Goal: Register for event/course

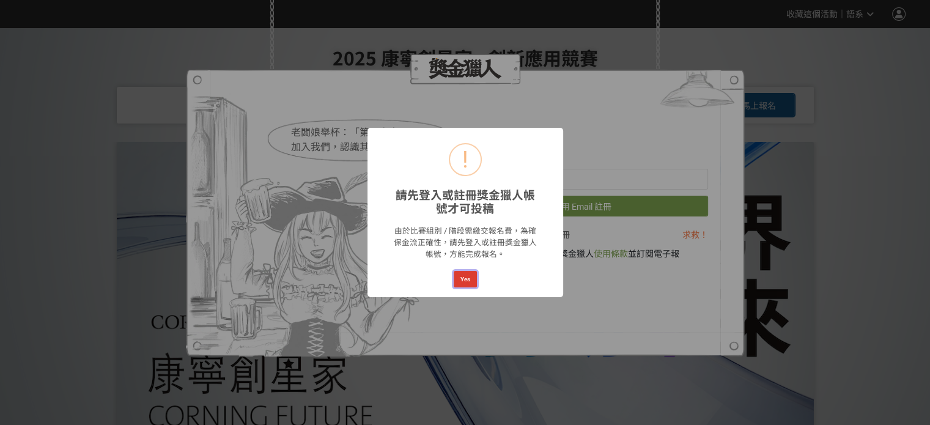
click at [464, 283] on button "Yes" at bounding box center [465, 279] width 23 height 17
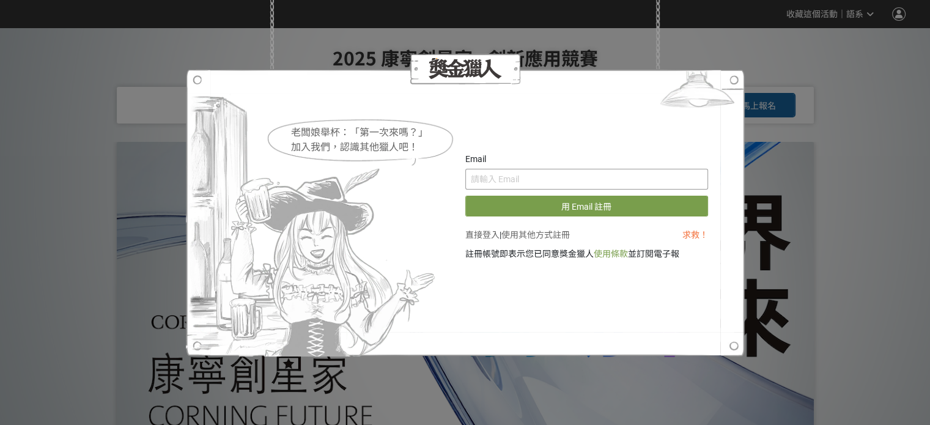
click at [582, 183] on input "text" at bounding box center [586, 179] width 243 height 21
click at [735, 83] on img at bounding box center [697, 92] width 95 height 46
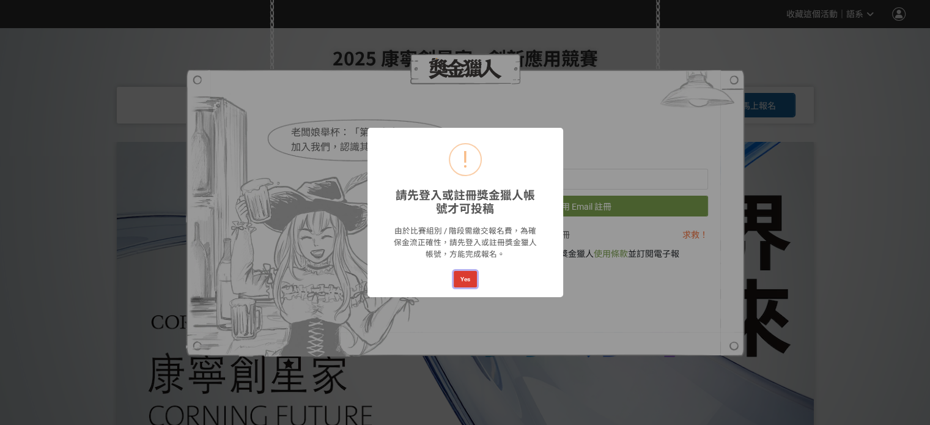
click at [461, 280] on button "Yes" at bounding box center [465, 279] width 23 height 17
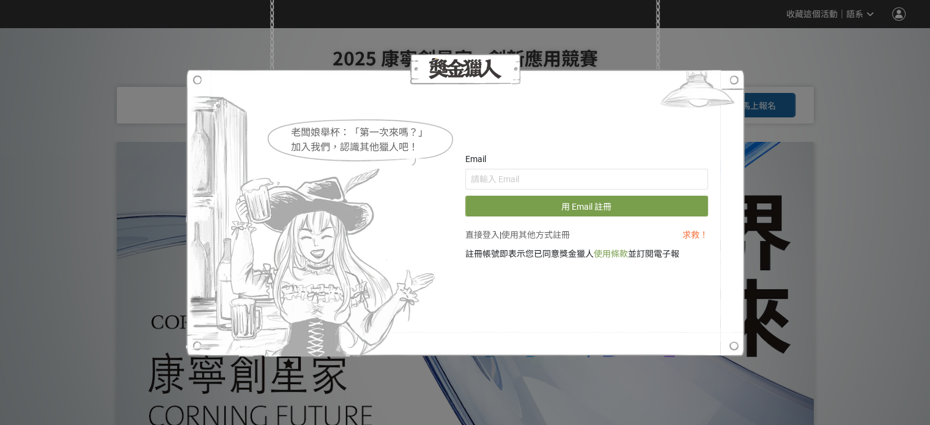
click at [897, 13] on div "老闆娘舉杯：「第一次來嗎？」 加入我們，認識其他獵人吧！ Email 用 Email 註冊 直接登入 | 使用其他方式註冊 求救！ 註冊帳號即表示您已同意獎金…" at bounding box center [465, 212] width 930 height 425
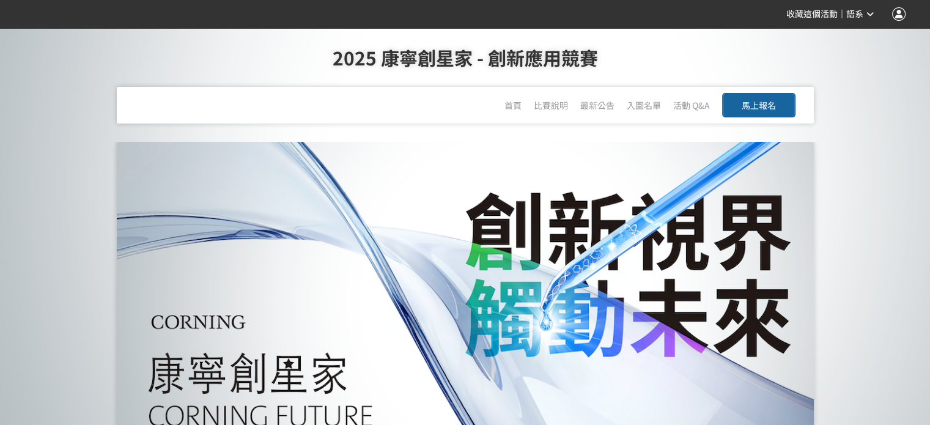
click at [894, 13] on div at bounding box center [898, 13] width 13 height 13
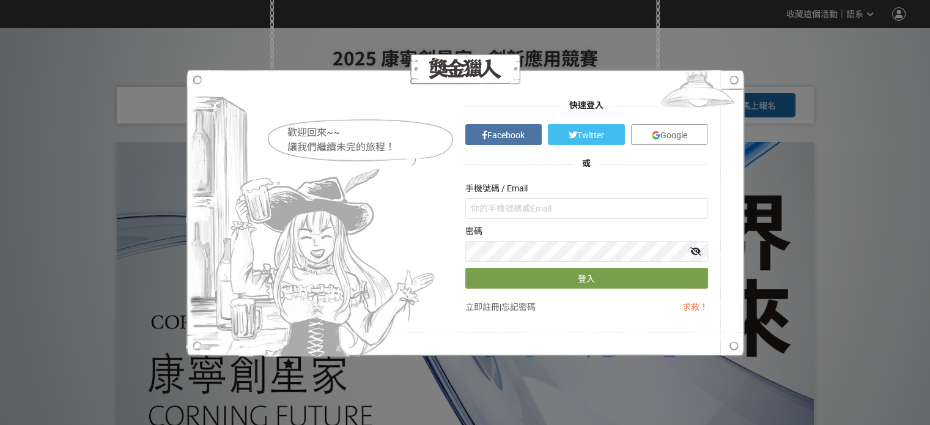
click at [651, 129] on link "Google" at bounding box center [669, 134] width 77 height 21
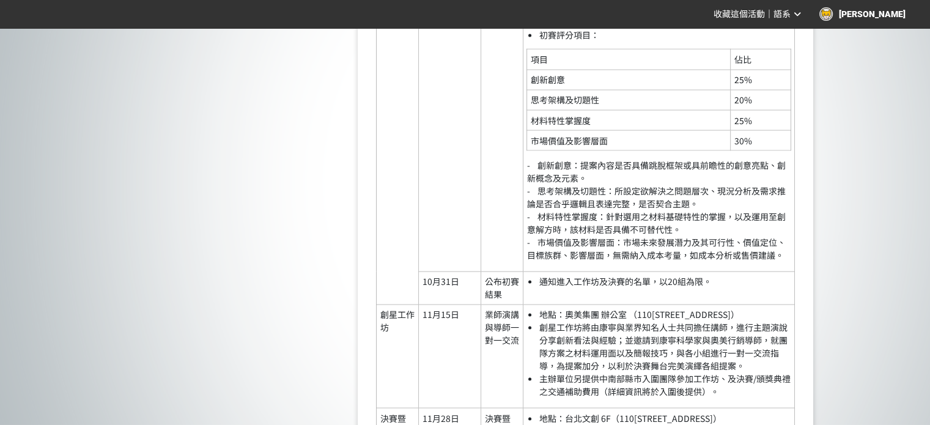
scroll to position [2393, 0]
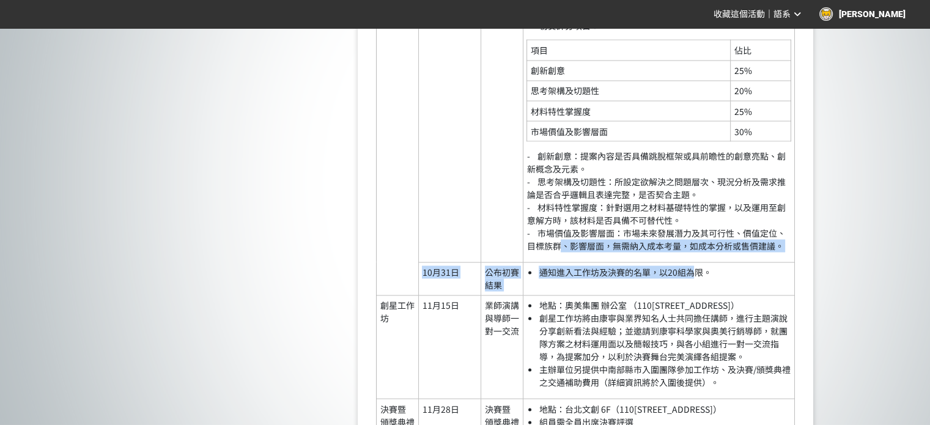
drag, startPoint x: 692, startPoint y: 275, endPoint x: 564, endPoint y: 259, distance: 129.4
click at [564, 259] on tbody "競賽階段 競賽時間 競賽程序 競賽說明 報名 即日起至[DATE]16:00截止 網站報名 報名時需填寫真實個人資料（中英文姓名需同身分證及護照），不限制每位…" at bounding box center [586, 118] width 418 height 1069
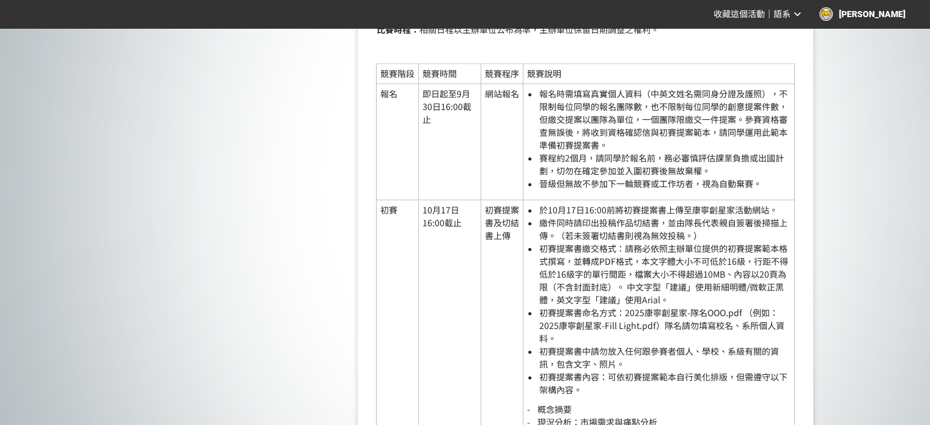
scroll to position [1903, 0]
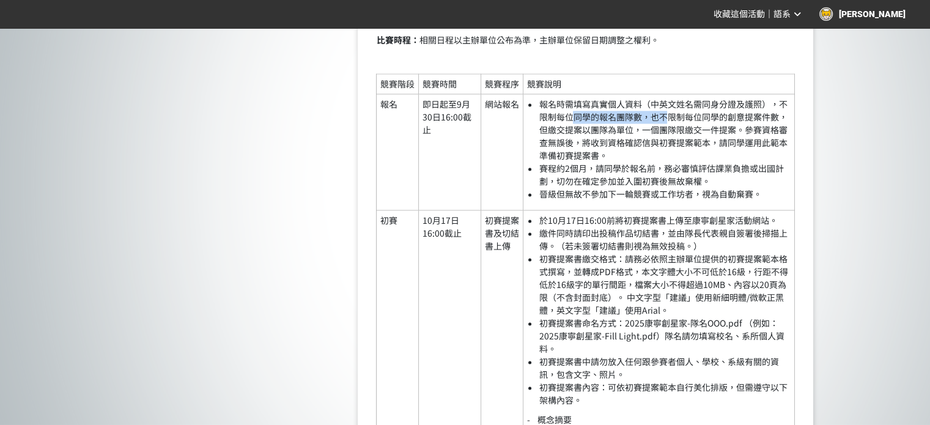
drag, startPoint x: 572, startPoint y: 129, endPoint x: 665, endPoint y: 127, distance: 93.6
click at [665, 127] on li "報名時需填寫真實個人資料（中英文姓名需同身分證及護照），不限制每位同學的報名團隊數，也不限制每位同學的創意提案件數，但繳交提案以團隊為單位，一個團隊限繳交一件…" at bounding box center [665, 130] width 252 height 64
click at [691, 129] on li "報名時需填寫真實個人資料（中英文姓名需同身分證及護照），不限制每位同學的報名團隊數，也不限制每位同學的創意提案件數，但繳交提案以團隊為單位，一個團隊限繳交一件…" at bounding box center [665, 130] width 252 height 64
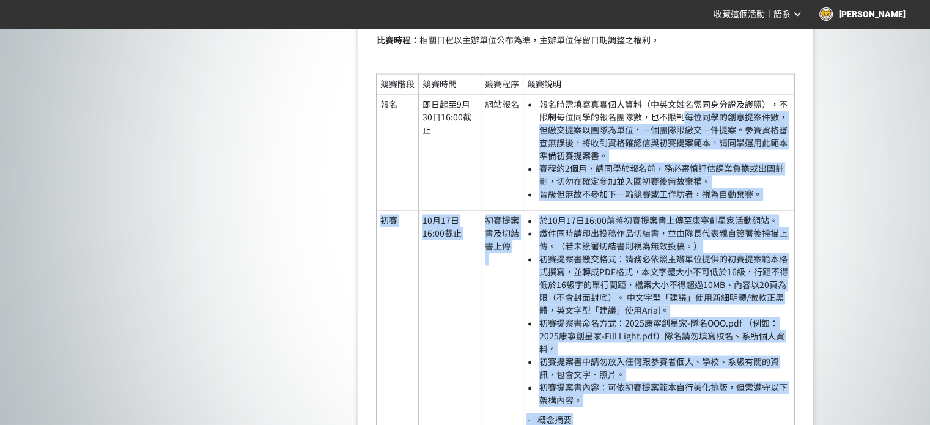
drag, startPoint x: 691, startPoint y: 129, endPoint x: 847, endPoint y: 151, distance: 157.5
click at [611, 138] on li "報名時需填寫真實個人資料（中英文姓名需同身分證及護照），不限制每位同學的報名團隊數，也不限制每位同學的創意提案件數，但繳交提案以團隊為單位，一個團隊限繳交一件…" at bounding box center [665, 130] width 252 height 64
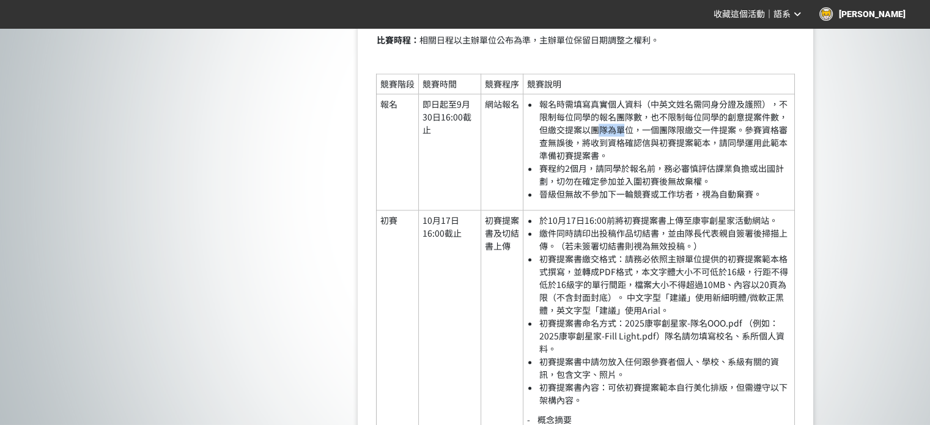
drag, startPoint x: 610, startPoint y: 141, endPoint x: 628, endPoint y: 141, distance: 17.7
click at [628, 141] on li "報名時需填寫真實個人資料（中英文姓名需同身分證及護照），不限制每位同學的報名團隊數，也不限制每位同學的創意提案件數，但繳交提案以團隊為單位，一個團隊限繳交一件…" at bounding box center [665, 130] width 252 height 64
drag, startPoint x: 651, startPoint y: 142, endPoint x: 726, endPoint y: 142, distance: 75.2
click at [726, 142] on li "報名時需填寫真實個人資料（中英文姓名需同身分證及護照），不限制每位同學的報名團隊數，也不限制每位同學的創意提案件數，但繳交提案以團隊為單位，一個團隊限繳交一件…" at bounding box center [665, 130] width 252 height 64
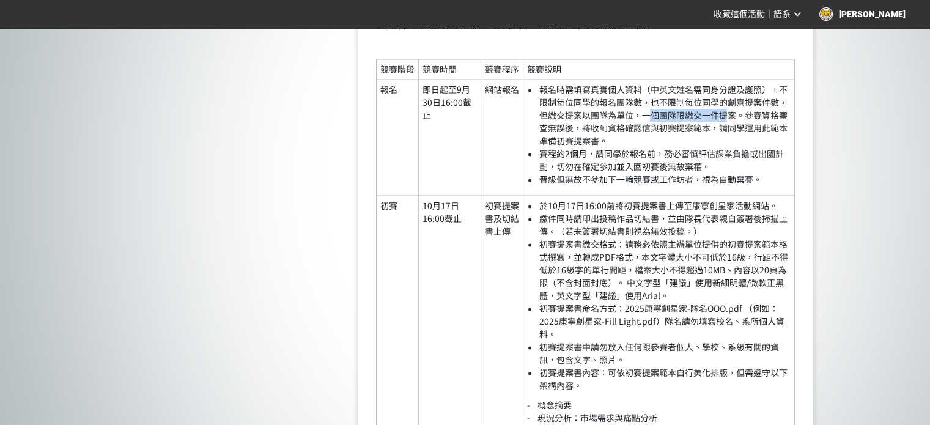
scroll to position [1965, 0]
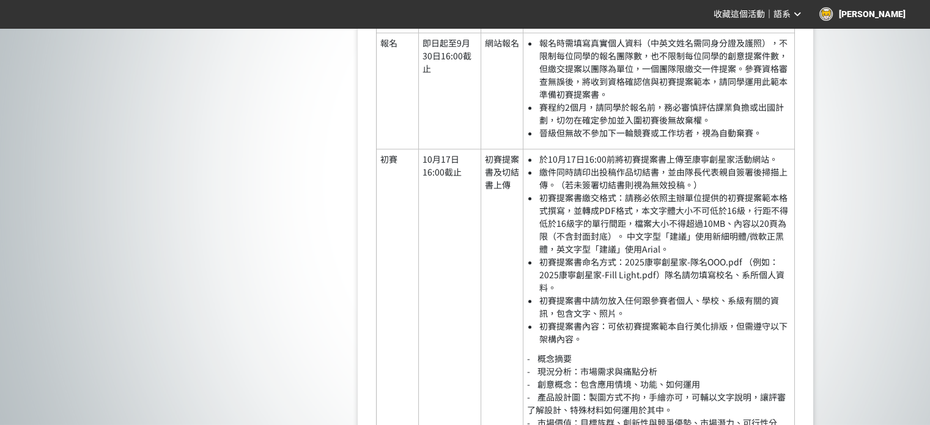
click at [643, 139] on li "晉級但無故不參加下一輪競賽或工作坊者，視為自動棄賽。" at bounding box center [665, 133] width 252 height 13
drag, startPoint x: 641, startPoint y: 82, endPoint x: 716, endPoint y: 84, distance: 74.6
click at [716, 84] on li "報名時需填寫真實個人資料（中英文姓名需同身分證及護照），不限制每位同學的報名團隊數，也不限制每位同學的創意提案件數，但繳交提案以團隊為單位，一個團隊限繳交一件…" at bounding box center [665, 69] width 252 height 64
click at [732, 82] on li "報名時需填寫真實個人資料（中英文姓名需同身分證及護照），不限制每位同學的報名團隊數，也不限制每位同學的創意提案件數，但繳交提案以團隊為單位，一個團隊限繳交一件…" at bounding box center [665, 69] width 252 height 64
drag, startPoint x: 733, startPoint y: 78, endPoint x: 670, endPoint y: 68, distance: 63.8
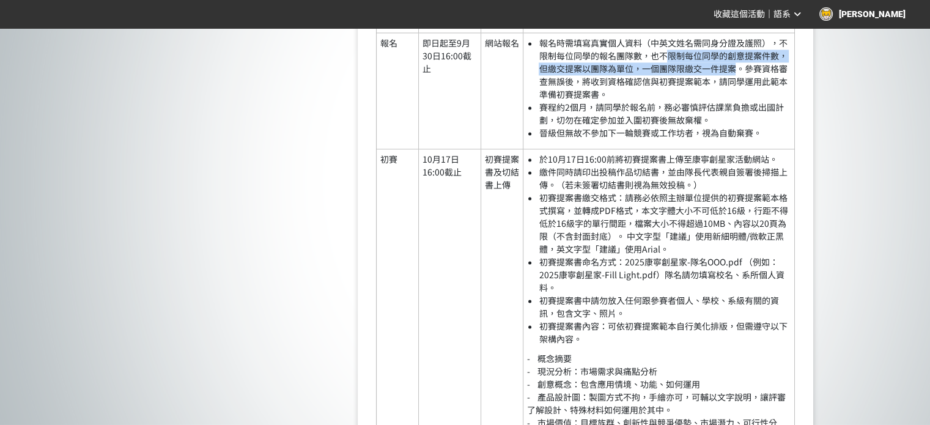
click at [670, 68] on li "報名時需填寫真實個人資料（中英文姓名需同身分證及護照），不限制每位同學的報名團隊數，也不限制每位同學的創意提案件數，但繳交提案以團隊為單位，一個團隊限繳交一件…" at bounding box center [665, 69] width 252 height 64
click at [636, 76] on li "報名時需填寫真實個人資料（中英文姓名需同身分證及護照），不限制每位同學的報名團隊數，也不限制每位同學的創意提案件數，但繳交提案以團隊為單位，一個團隊限繳交一件…" at bounding box center [665, 69] width 252 height 64
drag, startPoint x: 640, startPoint y: 77, endPoint x: 732, endPoint y: 78, distance: 91.1
click at [732, 78] on li "報名時需填寫真實個人資料（中英文姓名需同身分證及護照），不限制每位同學的報名團隊數，也不限制每位同學的創意提案件數，但繳交提案以團隊為單位，一個團隊限繳交一件…" at bounding box center [665, 69] width 252 height 64
drag, startPoint x: 746, startPoint y: 80, endPoint x: 787, endPoint y: 82, distance: 41.1
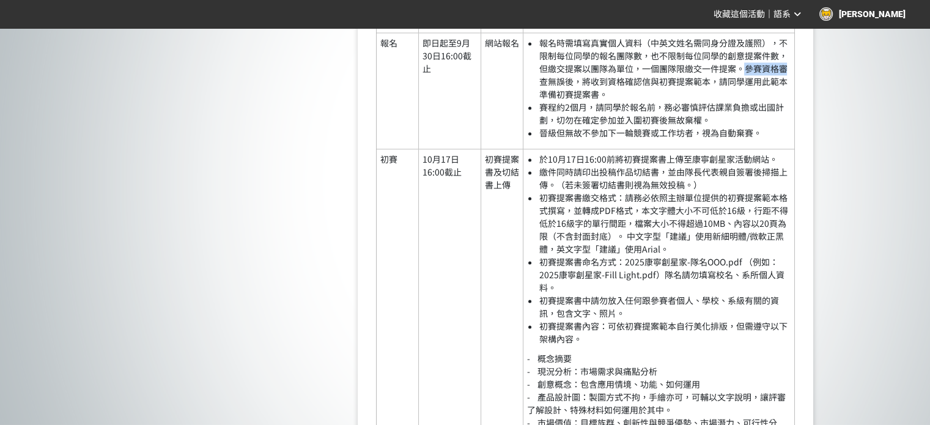
click at [787, 82] on li "報名時需填寫真實個人資料（中英文姓名需同身分證及護照），不限制每位同學的報名團隊數，也不限制每位同學的創意提案件數，但繳交提案以團隊為單位，一個團隊限繳交一件…" at bounding box center [665, 69] width 252 height 64
drag, startPoint x: 582, startPoint y: 90, endPoint x: 713, endPoint y: 96, distance: 131.0
click at [707, 96] on li "報名時需填寫真實個人資料（中英文姓名需同身分證及護照），不限制每位同學的報名團隊數，也不限制每位同學的創意提案件數，但繳交提案以團隊為單位，一個團隊限繳交一件…" at bounding box center [665, 69] width 252 height 64
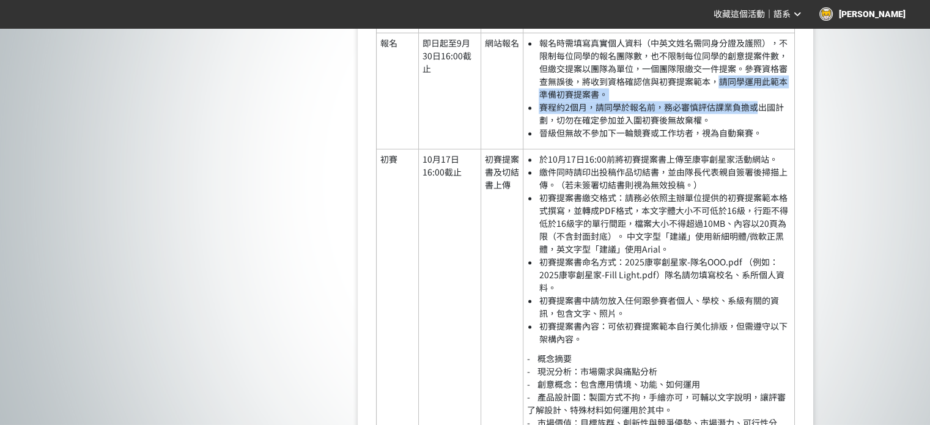
drag, startPoint x: 721, startPoint y: 95, endPoint x: 757, endPoint y: 114, distance: 40.2
click at [757, 114] on ul "報名時需填寫真實個人資料（中英文姓名需同身分證及護照），不限制每位同學的報名團隊數，也不限制每位同學的創意提案件數，但繳交提案以團隊為單位，一個團隊限繳交一件…" at bounding box center [659, 88] width 264 height 103
click at [577, 101] on li "報名時需填寫真實個人資料（中英文姓名需同身分證及護照），不限制每位同學的報名團隊數，也不限制每位同學的創意提案件數，但繳交提案以團隊為單位，一個團隊限繳交一件…" at bounding box center [665, 69] width 252 height 64
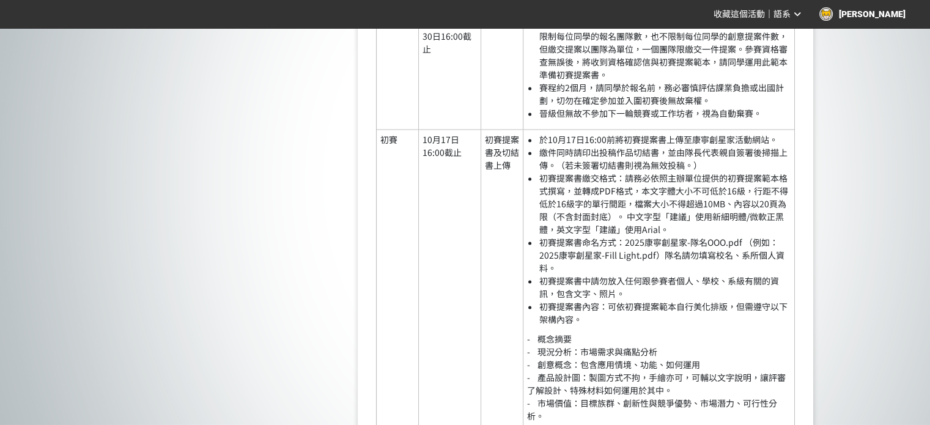
scroll to position [2026, 0]
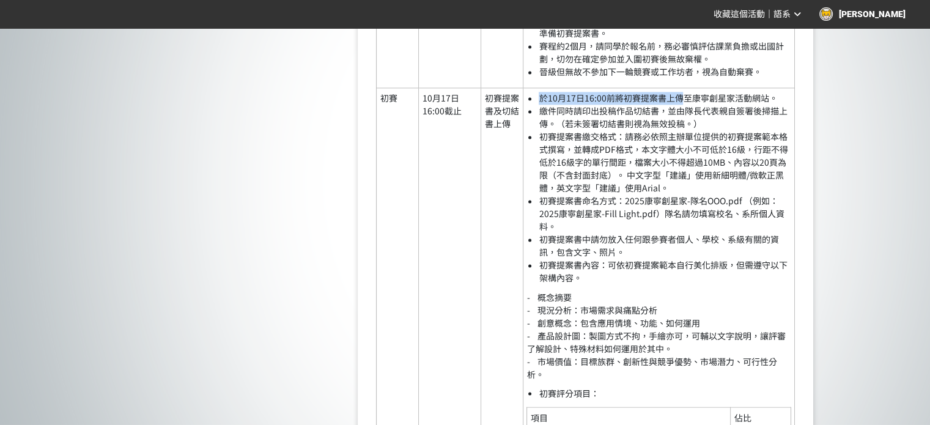
drag, startPoint x: 541, startPoint y: 111, endPoint x: 684, endPoint y: 106, distance: 143.2
click at [684, 105] on li "於10月17日16:00前將初賽提案書上傳至康寧創星家活動網站。" at bounding box center [665, 98] width 252 height 13
click at [694, 105] on li "於10月17日16:00前將初賽提案書上傳至康寧創星家活動網站。" at bounding box center [665, 98] width 252 height 13
drag, startPoint x: 568, startPoint y: 119, endPoint x: 630, endPoint y: 121, distance: 62.4
click at [630, 121] on li "繳件同時請印出投稿作品切結書，並由隊長代表親自簽署後掃描上傳。（若未簽署切結書則視為無效投稿。）" at bounding box center [665, 118] width 252 height 26
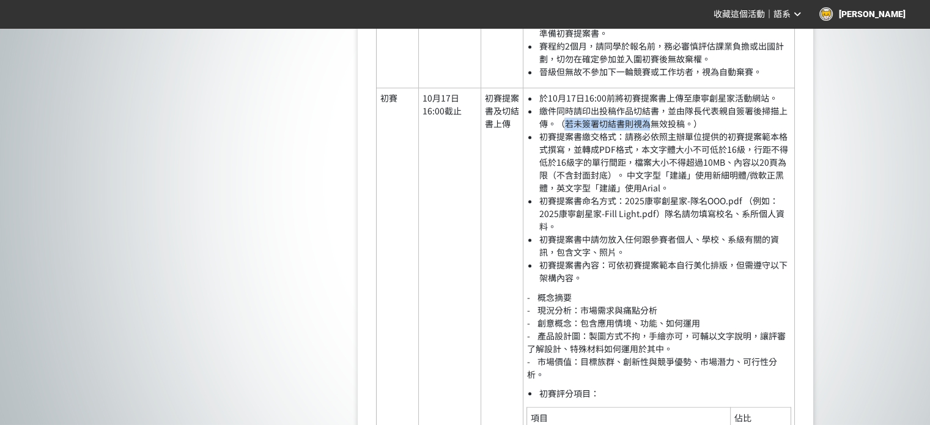
drag, startPoint x: 566, startPoint y: 133, endPoint x: 649, endPoint y: 132, distance: 83.2
click at [649, 130] on li "繳件同時請印出投稿作品切結書，並由隊長代表親自簽署後掃描上傳。（若未簽署切結書則視為無效投稿。）" at bounding box center [665, 118] width 252 height 26
drag, startPoint x: 542, startPoint y: 148, endPoint x: 642, endPoint y: 145, distance: 99.7
click at [642, 145] on li "初賽提案書繳交格式：請務必依照主辦單位提供的初賽提案範本格式撰寫，並轉成PDF格式，本文字體大小不可低於16級，行距不得低於16級字的單行間距，檔案大小不得超…" at bounding box center [665, 162] width 252 height 64
drag, startPoint x: 664, startPoint y: 146, endPoint x: 749, endPoint y: 149, distance: 84.5
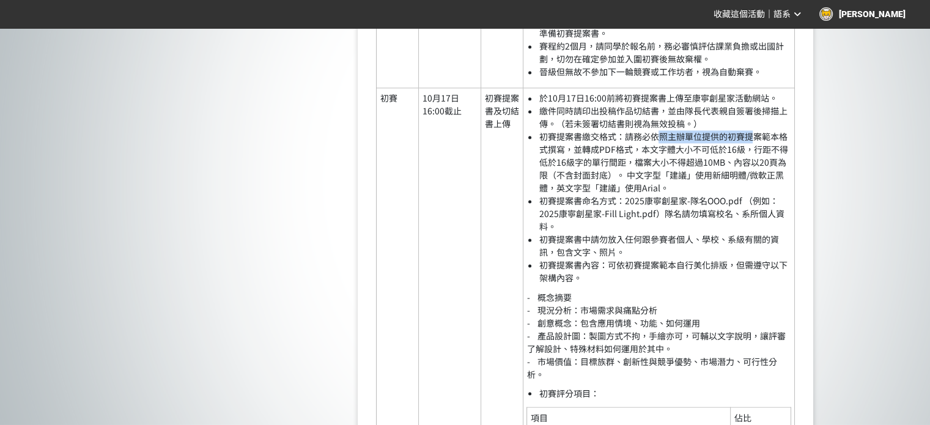
click at [749, 149] on li "初賽提案書繳交格式：請務必依照主辦單位提供的初賽提案範本格式撰寫，並轉成PDF格式，本文字體大小不可低於16級，行距不得低於16級字的單行間距，檔案大小不得超…" at bounding box center [665, 162] width 252 height 64
drag, startPoint x: 581, startPoint y: 160, endPoint x: 673, endPoint y: 160, distance: 91.7
click at [673, 160] on li "初賽提案書繳交格式：請務必依照主辦單位提供的初賽提案範本格式撰寫，並轉成PDF格式，本文字體大小不可低於16級，行距不得低於16級字的單行間距，檔案大小不得超…" at bounding box center [665, 162] width 252 height 64
drag, startPoint x: 706, startPoint y: 163, endPoint x: 745, endPoint y: 165, distance: 38.6
click at [745, 165] on li "初賽提案書繳交格式：請務必依照主辦單位提供的初賽提案範本格式撰寫，並轉成PDF格式，本文字體大小不可低於16級，行距不得低於16級字的單行間距，檔案大小不得超…" at bounding box center [665, 162] width 252 height 64
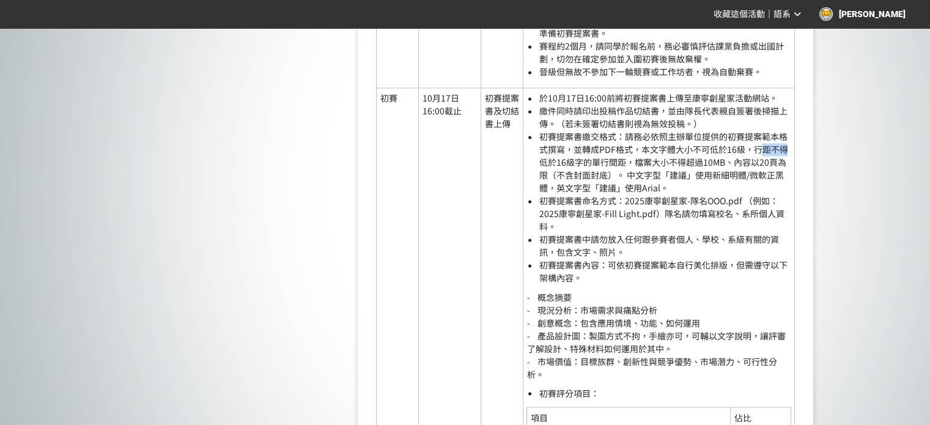
drag, startPoint x: 765, startPoint y: 164, endPoint x: 788, endPoint y: 164, distance: 22.6
click at [788, 164] on li "初賽提案書繳交格式：請務必依照主辦單位提供的初賽提案範本格式撰寫，並轉成PDF格式，本文字體大小不可低於16級，行距不得低於16級字的單行間距，檔案大小不得超…" at bounding box center [665, 162] width 252 height 64
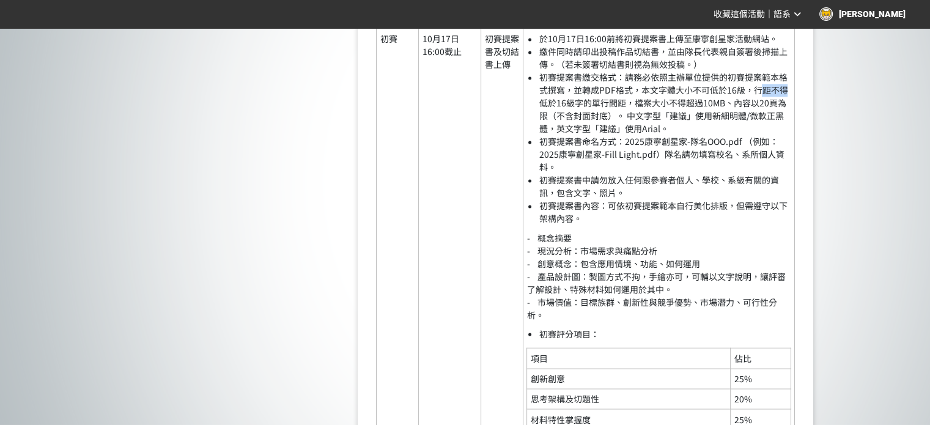
scroll to position [2087, 0]
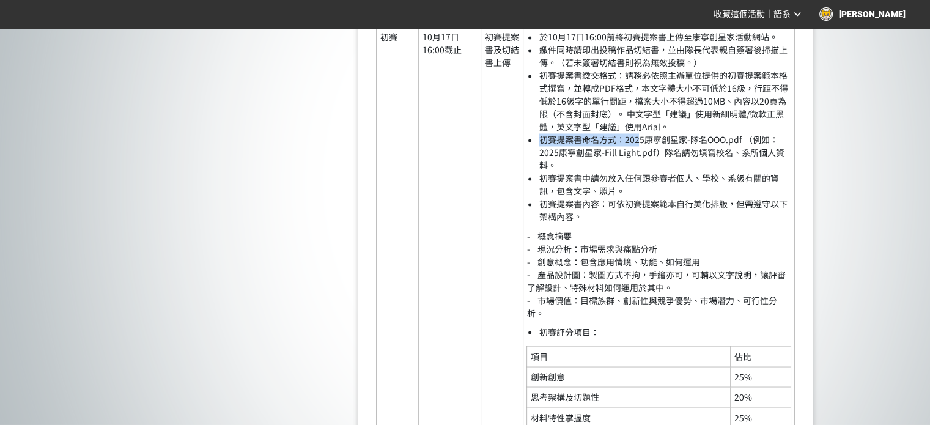
drag, startPoint x: 541, startPoint y: 150, endPoint x: 637, endPoint y: 155, distance: 96.1
click at [637, 155] on li "初賽提案書命名方式：2025康寧創星家-隊名OOO.pdf （例如：2025康寧創星家-Fill Light.pdf）隊名請勿填寫校名、系所個人資料。" at bounding box center [665, 152] width 252 height 39
click at [689, 163] on li "初賽提案書命名方式：2025康寧創星家-隊名OOO.pdf （例如：2025康寧創星家-Fill Light.pdf）隊名請勿填寫校名、系所個人資料。" at bounding box center [665, 152] width 252 height 39
drag, startPoint x: 550, startPoint y: 164, endPoint x: 673, endPoint y: 163, distance: 123.6
click at [673, 163] on li "初賽提案書命名方式：2025康寧創星家-隊名OOO.pdf （例如：2025康寧創星家-Fill Light.pdf）隊名請勿填寫校名、系所個人資料。" at bounding box center [665, 152] width 252 height 39
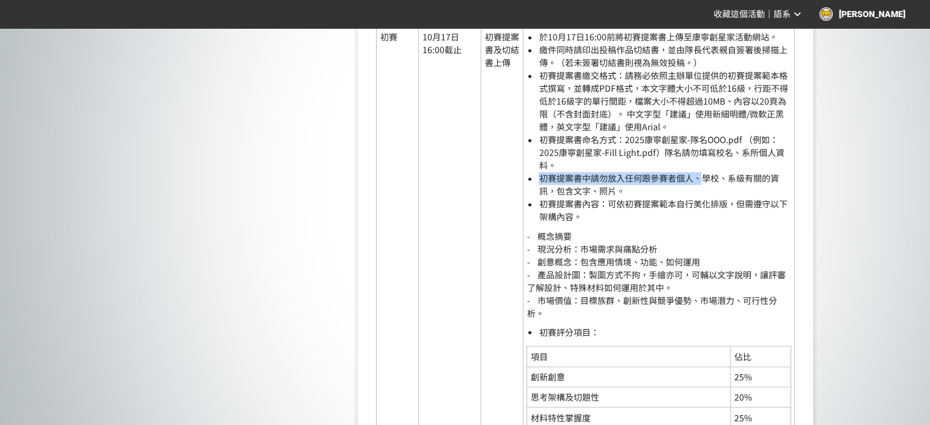
drag, startPoint x: 540, startPoint y: 188, endPoint x: 703, endPoint y: 186, distance: 163.3
click at [703, 186] on li "初賽提案書中請勿放入任何跟參賽者個人、學校、系級有關的資訊，包含文字、照片。" at bounding box center [665, 185] width 252 height 26
click at [583, 198] on li "初賽提案書中請勿放入任何跟參賽者個人、學校、系級有關的資訊，包含文字、照片。" at bounding box center [665, 185] width 252 height 26
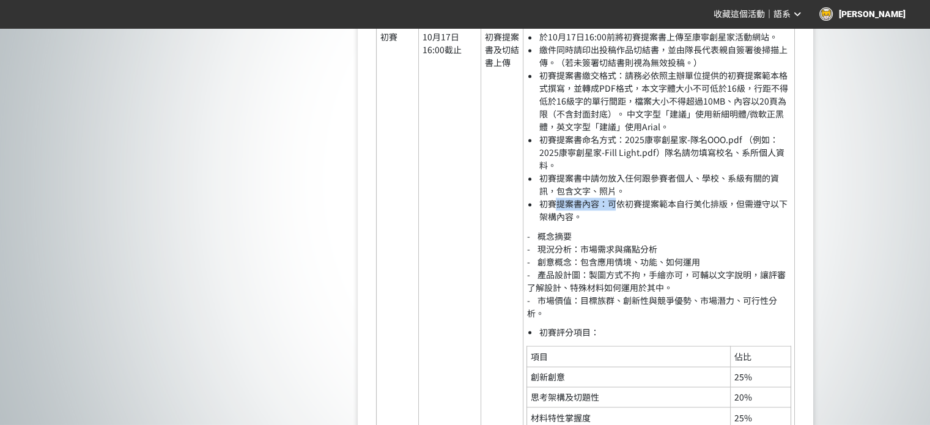
drag, startPoint x: 552, startPoint y: 217, endPoint x: 617, endPoint y: 217, distance: 64.2
click at [617, 217] on li "初賽提案書內容：可依初賽提案範本自行美化排版，但需遵守以下架構內容。" at bounding box center [665, 211] width 252 height 26
click at [662, 212] on li "初賽提案書內容：可依初賽提案範本自行美化排版，但需遵守以下架構內容。" at bounding box center [665, 211] width 252 height 26
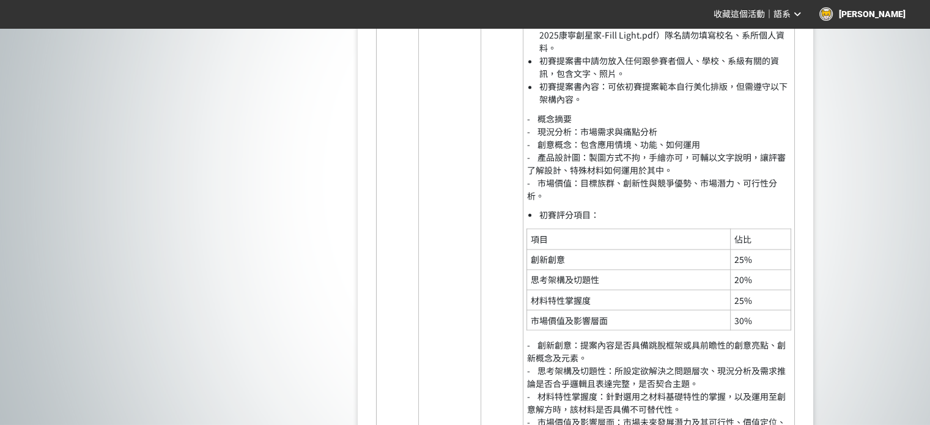
scroll to position [2209, 0]
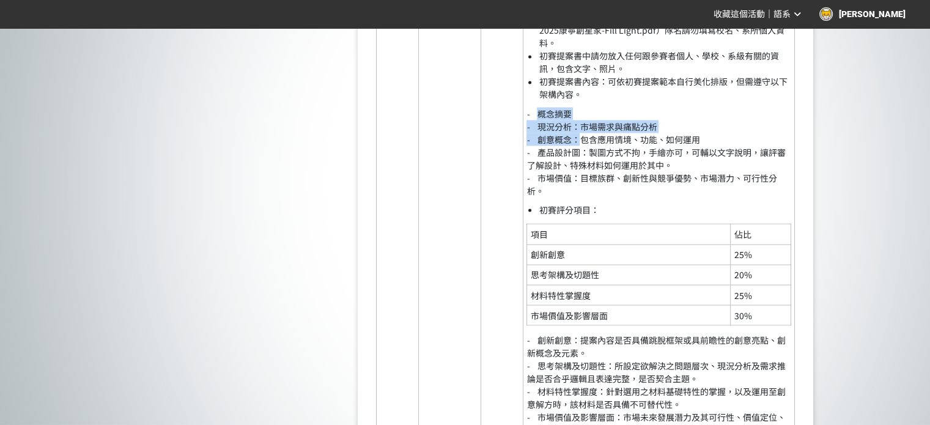
drag, startPoint x: 543, startPoint y: 125, endPoint x: 585, endPoint y: 155, distance: 52.1
click at [585, 155] on p "- 概念摘要 - 現況分析：市場需求與痛點分析 - 創意概念：包含應用情境、功能、如何運用 - 產品設計圖：製圖方式不拘，手繪亦可，可輔以文字說明，讓評審了解…" at bounding box center [659, 152] width 264 height 90
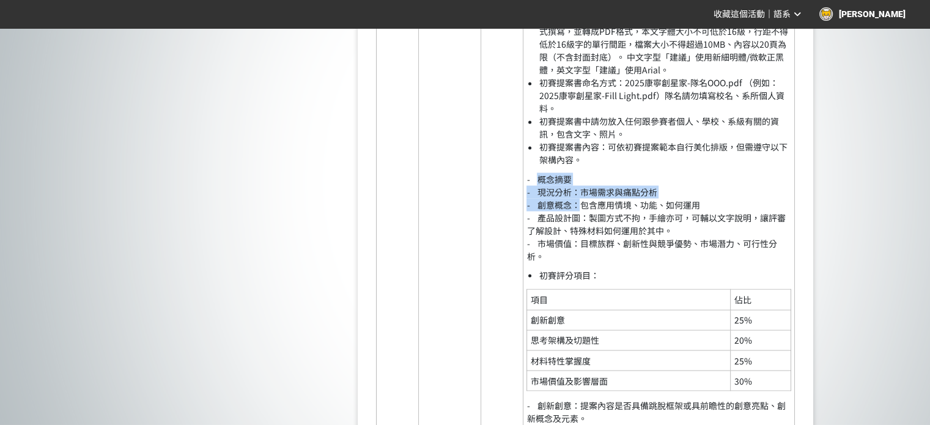
scroll to position [2148, 0]
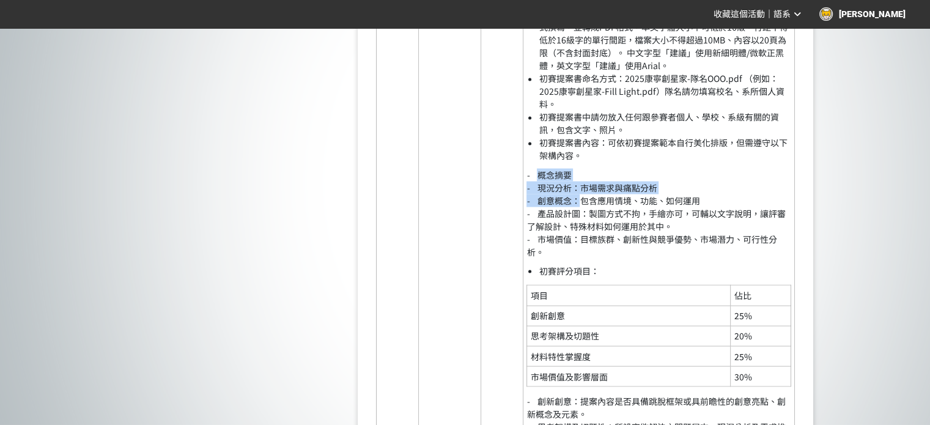
click at [548, 176] on td "於[DATE]16:00前將初賽提案書上傳至康寧創星家活動網站。 繳件同時請印出投稿作品切結書，並由隊長代表親自簽署後掃描上傳。（若未簽署切結書則視為無效投稿…" at bounding box center [659, 236] width 272 height 541
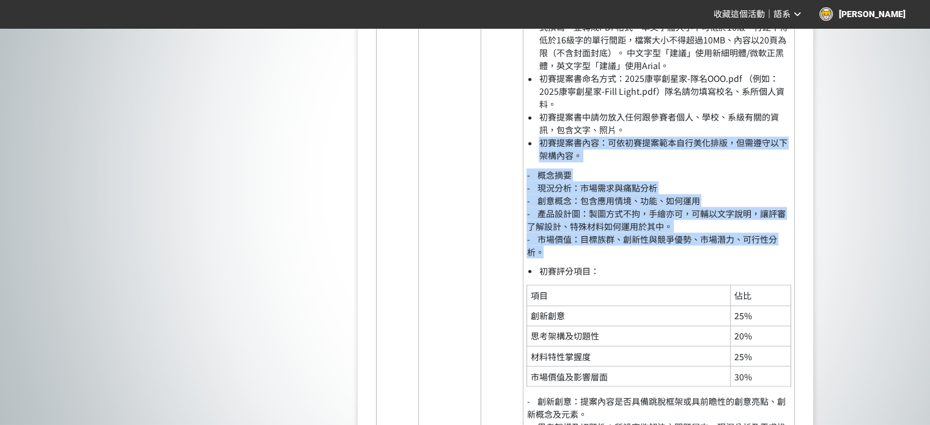
drag, startPoint x: 540, startPoint y: 153, endPoint x: 759, endPoint y: 261, distance: 244.0
click at [759, 261] on td "於[DATE]16:00前將初賽提案書上傳至康寧創星家活動網站。 繳件同時請印出投稿作品切結書，並由隊長代表親自簽署後掃描上傳。（若未簽署切結書則視為無效投稿…" at bounding box center [659, 236] width 272 height 541
copy td "初賽提案書內容：可依初賽提案範本自行美化排版，但需遵守以下架構內容。 - 概念摘要 - 現況分析：市場需求與痛點分析 - 創意概念：包含應用情境、功能、如何運…"
click at [722, 201] on p "- 概念摘要 - 現況分析：市場需求與痛點分析 - 創意概念：包含應用情境、功能、如何運用 - 產品設計圖：製圖方式不拘，手繪亦可，可輔以文字說明，讓評審了解…" at bounding box center [659, 213] width 264 height 90
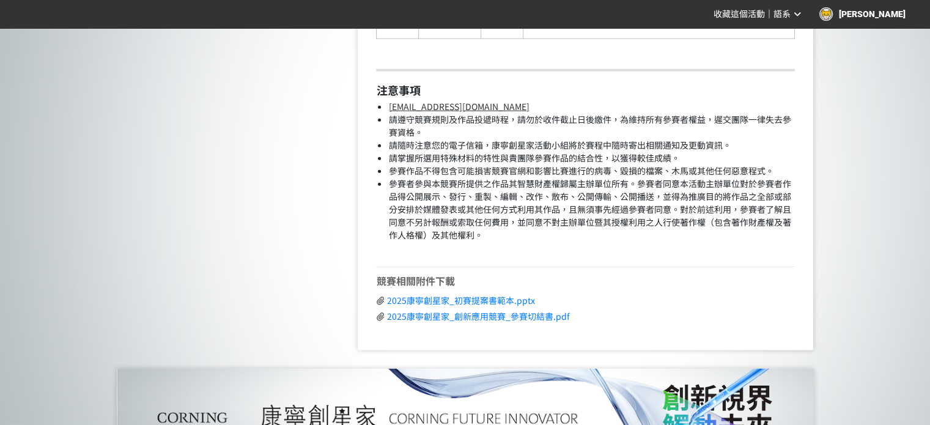
scroll to position [3004, 0]
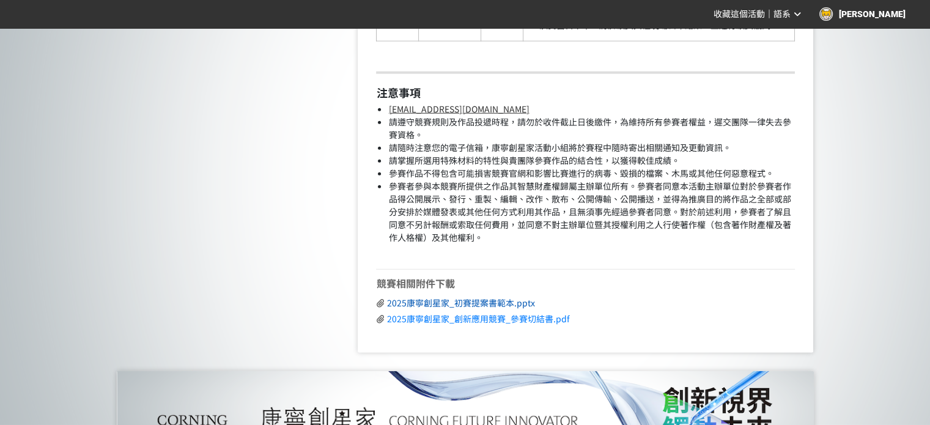
click at [465, 309] on span "2025康寧創星家_初賽提案書範本.pptx" at bounding box center [461, 303] width 148 height 12
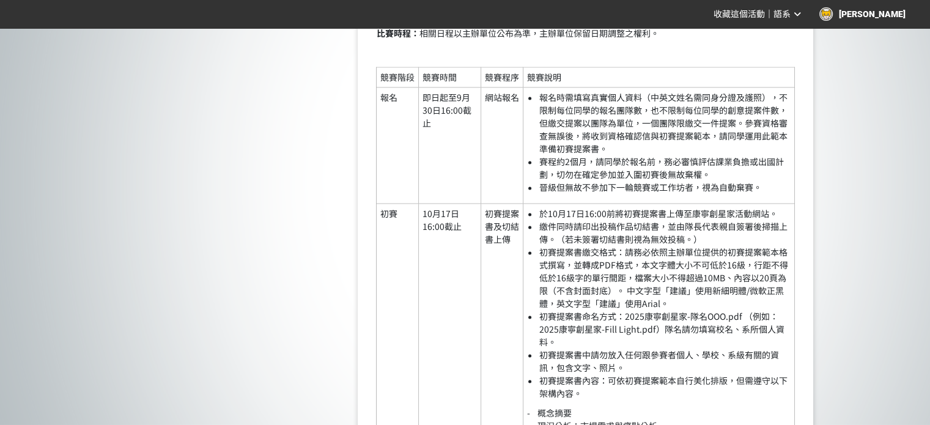
scroll to position [1903, 0]
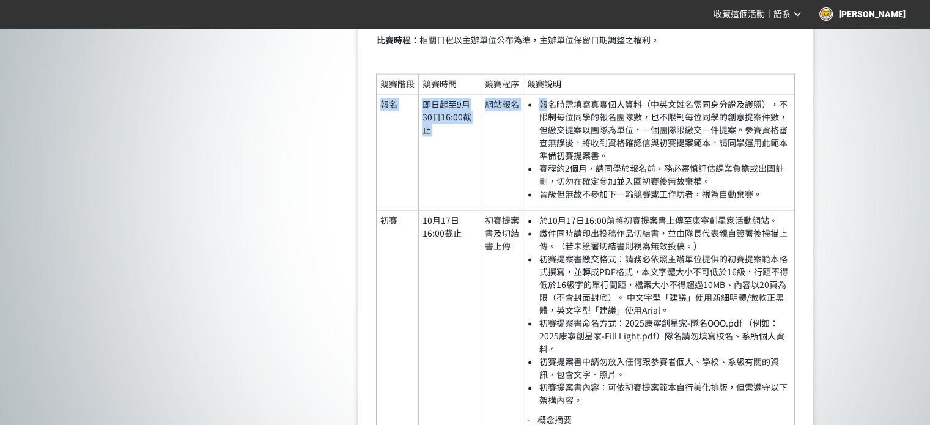
drag, startPoint x: 544, startPoint y: 114, endPoint x: 672, endPoint y: 105, distance: 128.8
click at [714, 109] on td "報名時需填寫真實個人資料（中英文姓名需同身分證及護照），不限制每位同學的報名團隊數，也不限制每位同學的創意提案件數，但繳交提案以團隊為單位，一個團隊限繳交一件…" at bounding box center [659, 152] width 272 height 116
drag, startPoint x: 588, startPoint y: 130, endPoint x: 653, endPoint y: 132, distance: 64.9
click at [653, 132] on li "報名時需填寫真實個人資料（中英文姓名需同身分證及護照），不限制每位同學的報名團隊數，也不限制每位同學的創意提案件數，但繳交提案以團隊為單位，一個團隊限繳交一件…" at bounding box center [665, 130] width 252 height 64
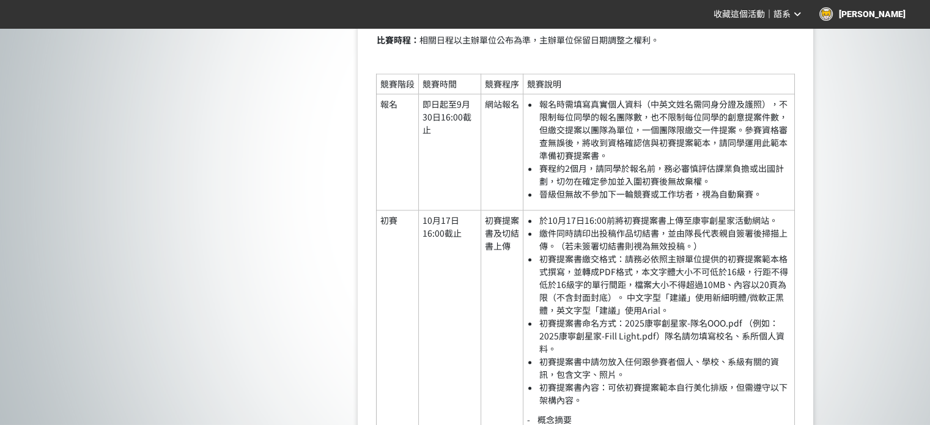
drag, startPoint x: 660, startPoint y: 132, endPoint x: 645, endPoint y: 131, distance: 15.3
click at [661, 132] on li "報名時需填寫真實個人資料（中英文姓名需同身分證及護照），不限制每位同學的報名團隊數，也不限制每位同學的創意提案件數，但繳交提案以團隊為單位，一個團隊限繳交一件…" at bounding box center [665, 130] width 252 height 64
drag, startPoint x: 655, startPoint y: 128, endPoint x: 766, endPoint y: 127, distance: 111.3
click at [766, 127] on li "報名時需填寫真實個人資料（中英文姓名需同身分證及護照），不限制每位同學的報名團隊數，也不限制每位同學的創意提案件數，但繳交提案以團隊為單位，一個團隊限繳交一件…" at bounding box center [665, 130] width 252 height 64
drag, startPoint x: 678, startPoint y: 122, endPoint x: 645, endPoint y: 133, distance: 34.8
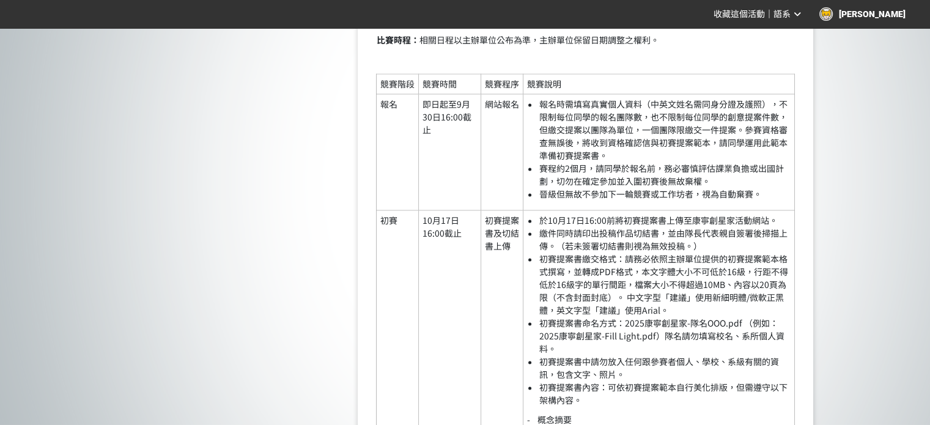
click at [678, 122] on li "報名時需填寫真實個人資料（中英文姓名需同身分證及護照），不限制每位同學的報名團隊數，也不限制每位同學的創意提案件數，但繳交提案以團隊為單位，一個團隊限繳交一件…" at bounding box center [665, 130] width 252 height 64
drag, startPoint x: 653, startPoint y: 127, endPoint x: 782, endPoint y: 128, distance: 128.4
click at [782, 128] on li "報名時需填寫真實個人資料（中英文姓名需同身分證及護照），不限制每位同學的報名團隊數，也不限制每位同學的創意提案件數，但繳交提案以團隊為單位，一個團隊限繳交一件…" at bounding box center [665, 130] width 252 height 64
click at [575, 139] on li "報名時需填寫真實個人資料（中英文姓名需同身分證及護照），不限制每位同學的報名團隊數，也不限制每位同學的創意提案件數，但繳交提案以團隊為單位，一個團隊限繳交一件…" at bounding box center [665, 130] width 252 height 64
drag, startPoint x: 536, startPoint y: 139, endPoint x: 636, endPoint y: 139, distance: 100.3
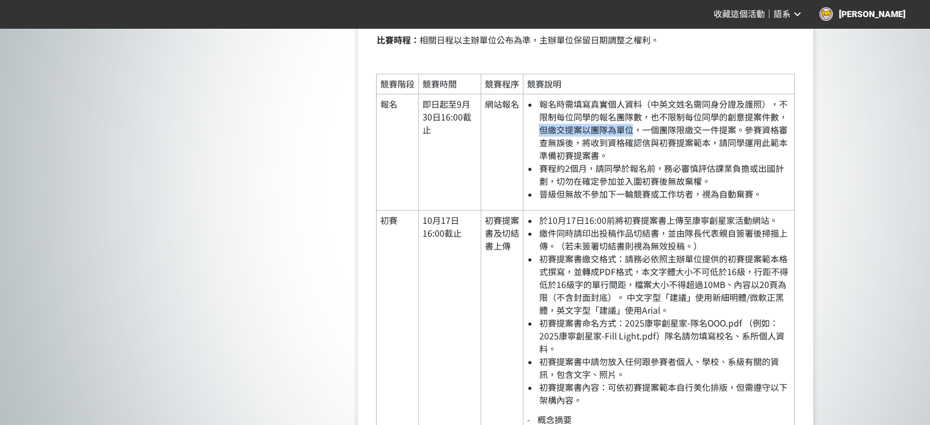
click at [636, 139] on ul "報名時需填寫真實個人資料（中英文姓名需同身分證及護照），不限制每位同學的報名團隊數，也不限制每位同學的創意提案件數，但繳交提案以團隊為單位，一個團隊限繳交一件…" at bounding box center [659, 149] width 264 height 103
drag, startPoint x: 646, startPoint y: 143, endPoint x: 746, endPoint y: 143, distance: 99.7
click at [746, 143] on li "報名時需填寫真實個人資料（中英文姓名需同身分證及護照），不限制每位同學的報名團隊數，也不限制每位同學的創意提案件數，但繳交提案以團隊為單位，一個團隊限繳交一件…" at bounding box center [665, 130] width 252 height 64
click at [749, 142] on li "報名時需填寫真實個人資料（中英文姓名需同身分證及護照），不限制每位同學的報名團隊數，也不限制每位同學的創意提案件數，但繳交提案以團隊為單位，一個團隊限繳交一件…" at bounding box center [665, 130] width 252 height 64
drag, startPoint x: 746, startPoint y: 142, endPoint x: 584, endPoint y: 154, distance: 163.1
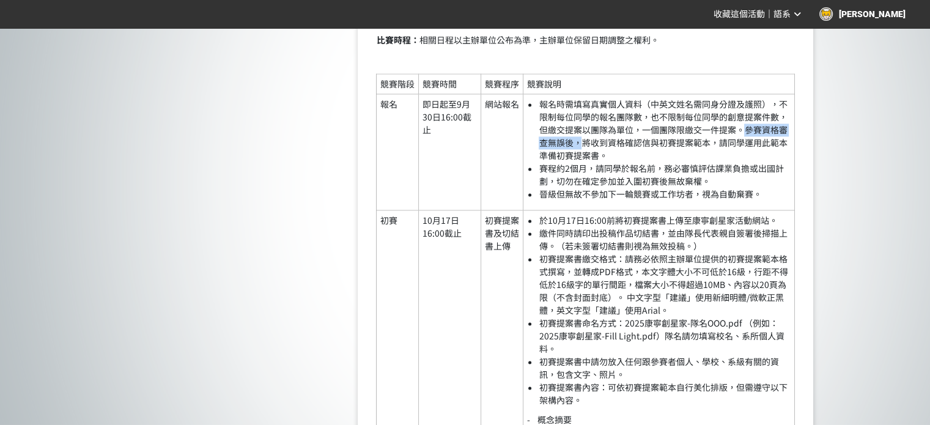
click at [584, 154] on li "報名時需填寫真實個人資料（中英文姓名需同身分證及護照），不限制每位同學的報名團隊數，也不限制每位同學的創意提案件數，但繳交提案以團隊為單位，一個團隊限繳交一件…" at bounding box center [665, 130] width 252 height 64
drag, startPoint x: 676, startPoint y: 156, endPoint x: 739, endPoint y: 156, distance: 62.4
click at [739, 156] on li "報名時需填寫真實個人資料（中英文姓名需同身分證及護照），不限制每位同學的報名團隊數，也不限制每位同學的創意提案件數，但繳交提案以團隊為單位，一個團隊限繳交一件…" at bounding box center [665, 130] width 252 height 64
click at [744, 157] on li "報名時需填寫真實個人資料（中英文姓名需同身分證及護照），不限制每位同學的報名團隊數，也不限制每位同學的創意提案件數，但繳交提案以團隊為單位，一個團隊限繳交一件…" at bounding box center [665, 130] width 252 height 64
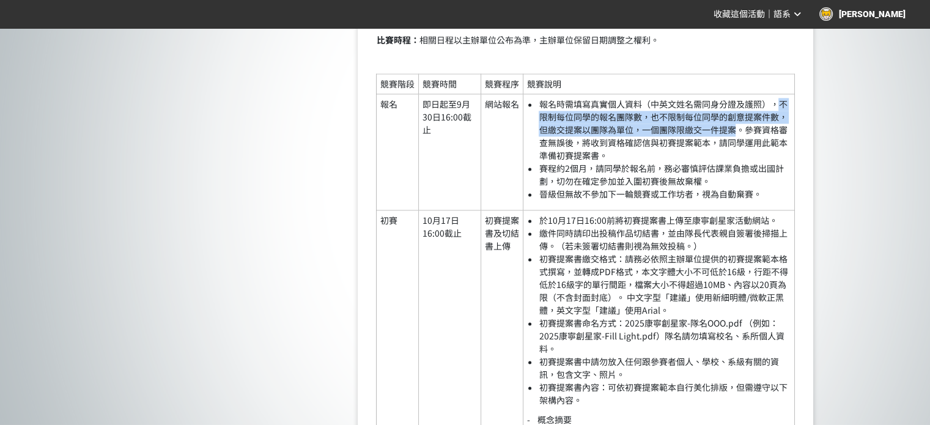
drag, startPoint x: 780, startPoint y: 115, endPoint x: 739, endPoint y: 143, distance: 49.7
click at [739, 143] on li "報名時需填寫真實個人資料（中英文姓名需同身分證及護照），不限制每位同學的報名團隊數，也不限制每位同學的創意提案件數，但繳交提案以團隊為單位，一個團隊限繳交一件…" at bounding box center [665, 130] width 252 height 64
copy li "不限制每位同學的報名團隊數，也不限制每位同學的創意提案件數，但繳交提案以團隊為單位，一個團隊限繳交一件提案"
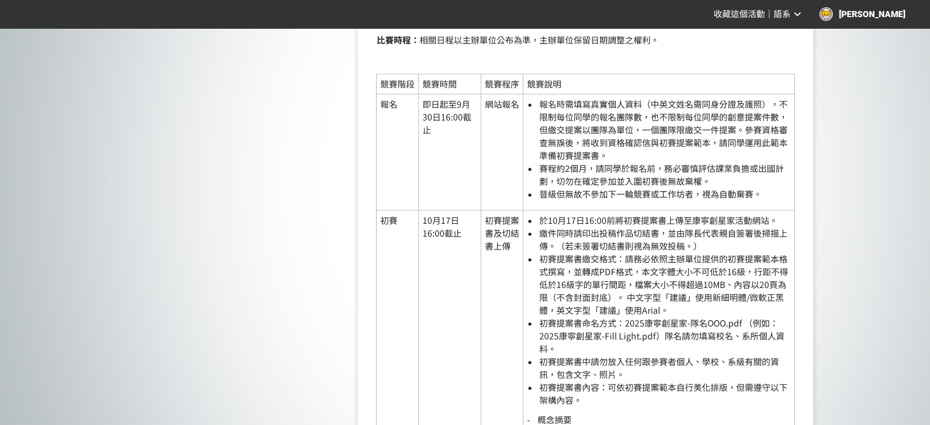
click at [524, 171] on td "報名時需填寫真實個人資料（中英文姓名需同身分證及護照），不限制每位同學的報名團隊數，也不限制每位同學的創意提案件數，但繳交提案以團隊為單位，一個團隊限繳交一件…" at bounding box center [659, 152] width 272 height 116
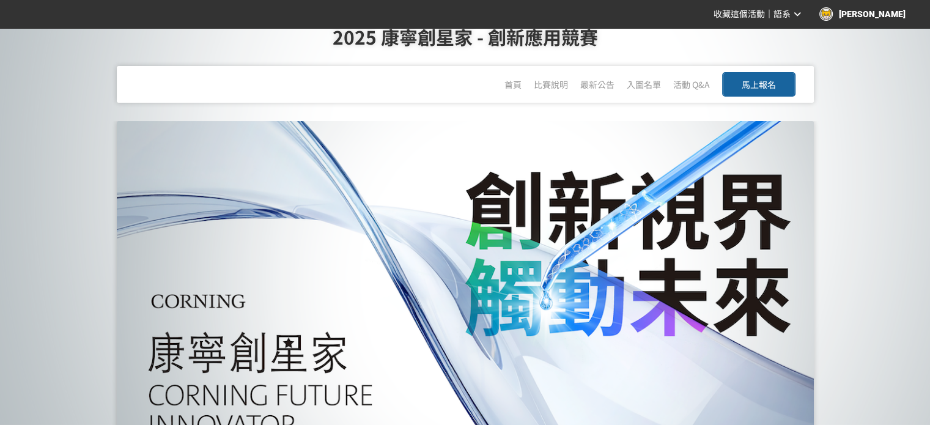
scroll to position [7, 0]
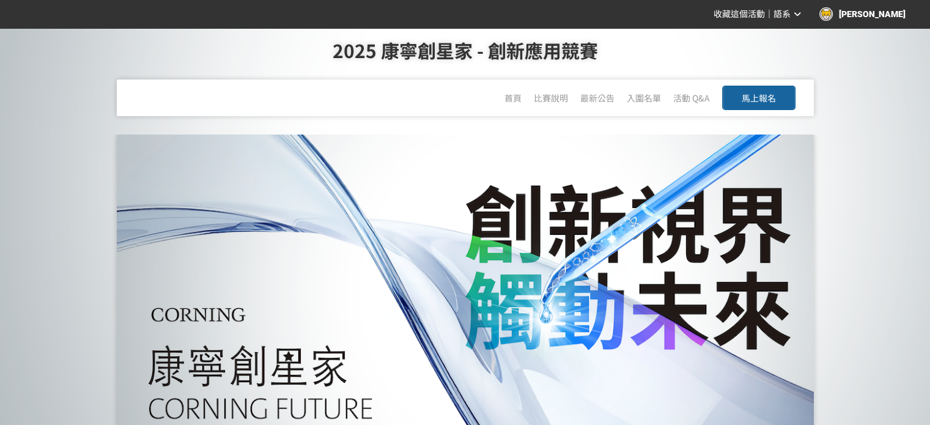
click at [757, 87] on button "馬上報名" at bounding box center [758, 98] width 73 height 24
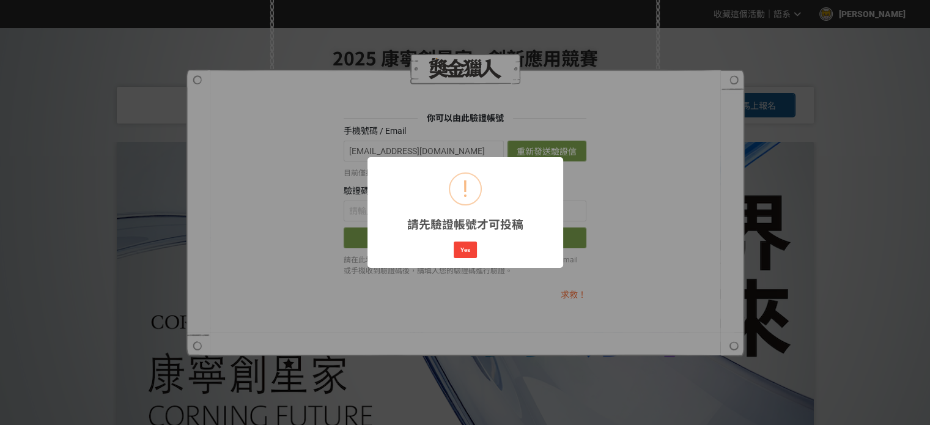
scroll to position [0, 0]
click at [462, 256] on button "Yes" at bounding box center [465, 250] width 23 height 17
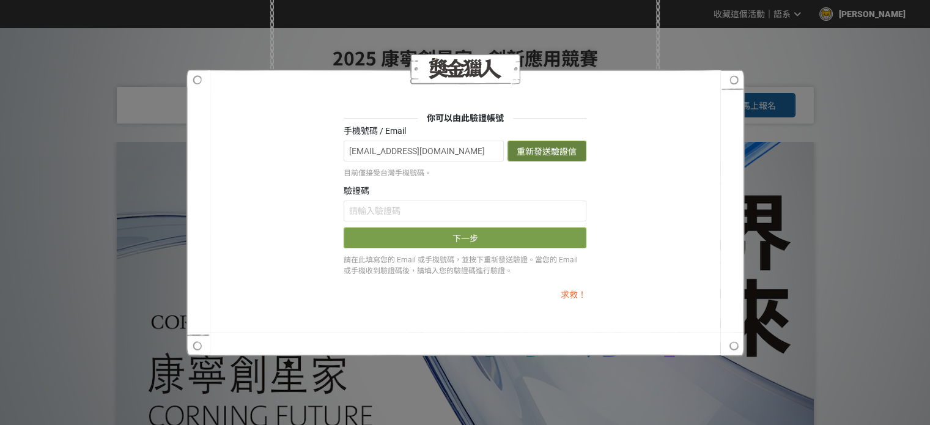
click at [544, 152] on button "重新發送驗證信" at bounding box center [547, 151] width 79 height 21
click at [359, 204] on input "text" at bounding box center [465, 211] width 243 height 21
paste input "RFQzT3VwZVE"
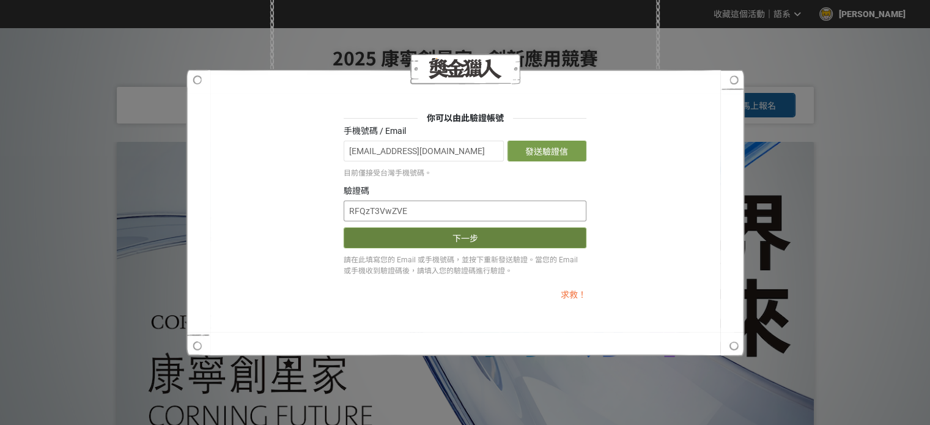
type input "RFQzT3VwZVE"
click at [448, 233] on button "下一步" at bounding box center [465, 238] width 243 height 21
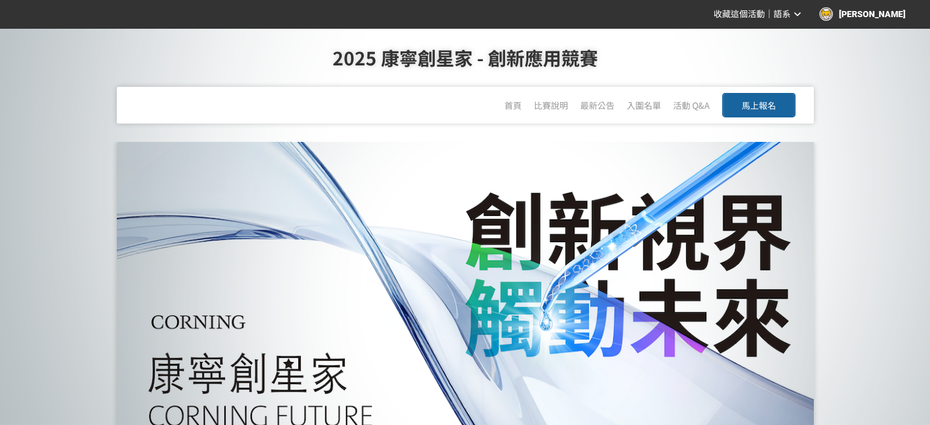
click at [755, 100] on span "馬上報名" at bounding box center [759, 105] width 34 height 12
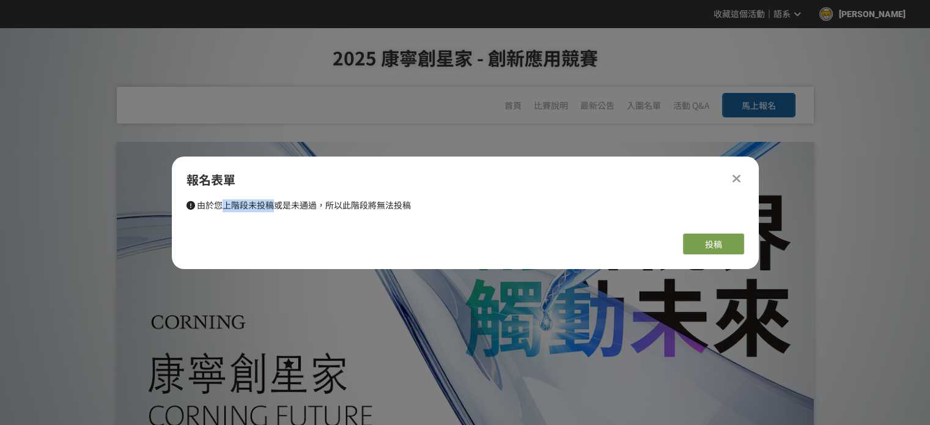
drag, startPoint x: 226, startPoint y: 206, endPoint x: 270, endPoint y: 201, distance: 44.3
click at [270, 201] on span "由於您上階段未投稿或是未通過，所以此階段將無法投稿" at bounding box center [304, 206] width 214 height 10
click at [306, 207] on span "由於您上階段未投稿或是未通過，所以此階段將無法投稿" at bounding box center [304, 206] width 214 height 10
drag, startPoint x: 201, startPoint y: 204, endPoint x: 430, endPoint y: 212, distance: 229.5
click at [430, 212] on div "由於您上階段未投稿或是未通過，所以此階段將無法投稿" at bounding box center [468, 205] width 563 height 13
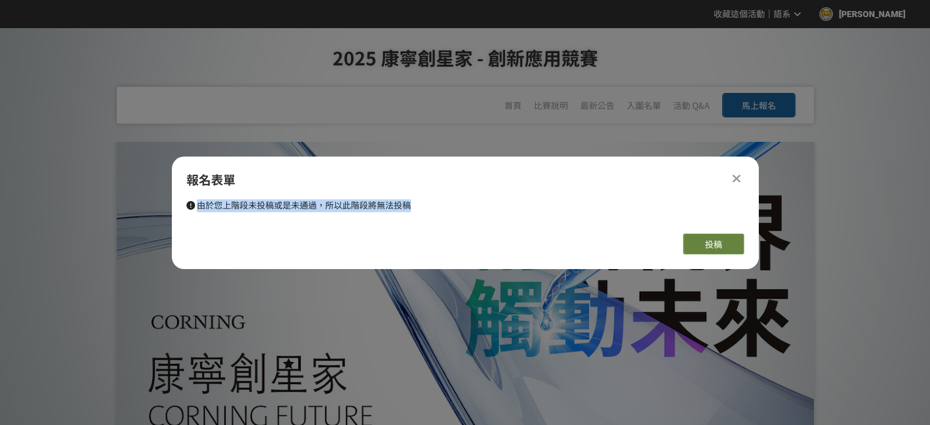
click at [734, 250] on button "投稿" at bounding box center [713, 244] width 61 height 21
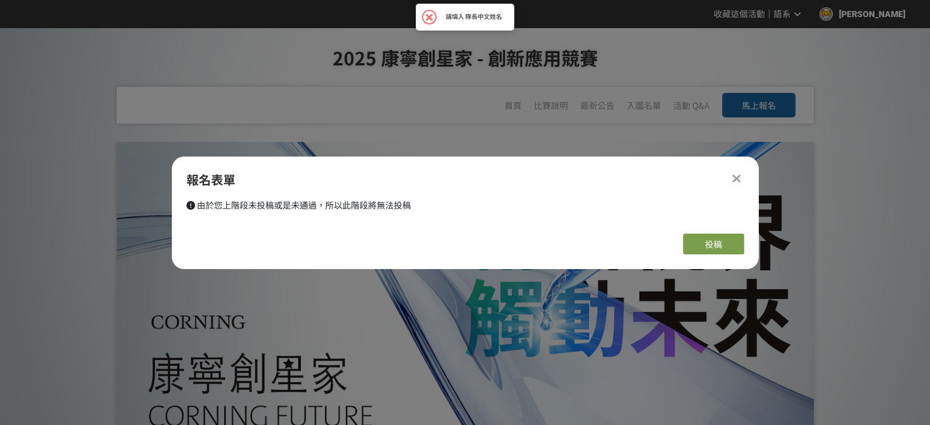
click at [739, 176] on icon at bounding box center [737, 178] width 8 height 12
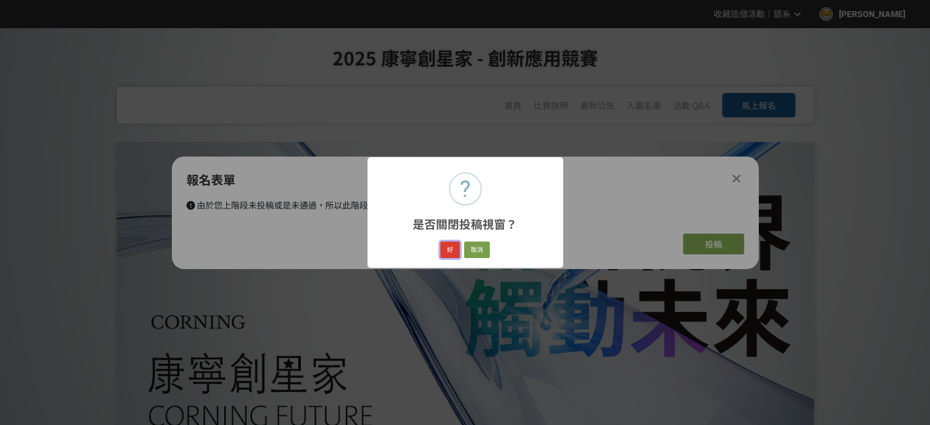
click at [454, 253] on button "好" at bounding box center [450, 250] width 20 height 17
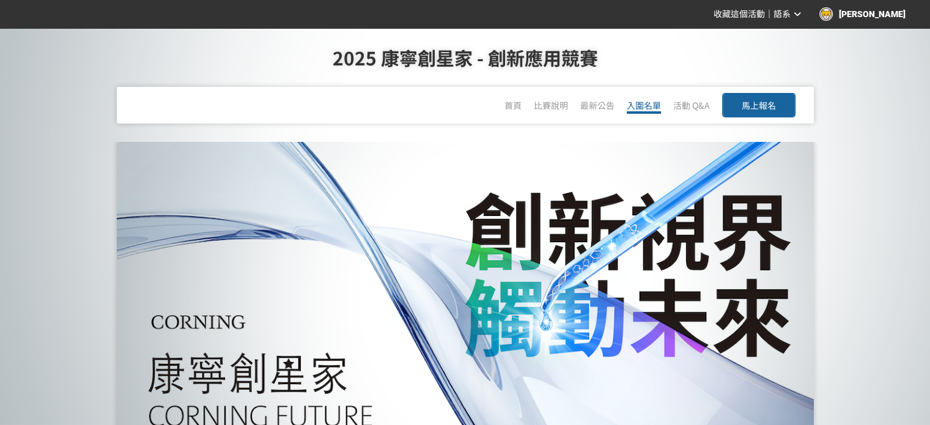
click at [641, 105] on link "入圍名單" at bounding box center [644, 106] width 34 height 15
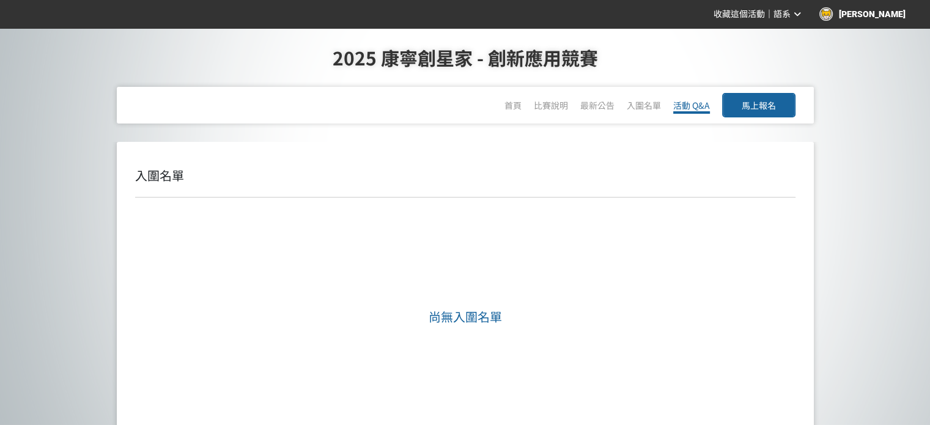
click at [702, 106] on link "活動 Q&A" at bounding box center [691, 106] width 37 height 15
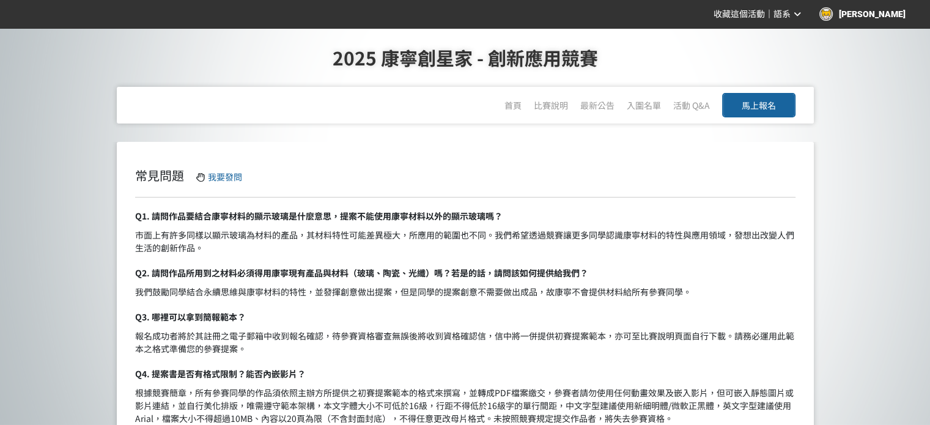
click at [582, 98] on div "最新公告" at bounding box center [597, 105] width 34 height 37
click at [574, 105] on div "首頁 比賽說明 最新公告 入圍名單 活動 Q&A 馬上報名" at bounding box center [650, 106] width 291 height 38
click at [590, 106] on link "最新公告" at bounding box center [597, 106] width 34 height 15
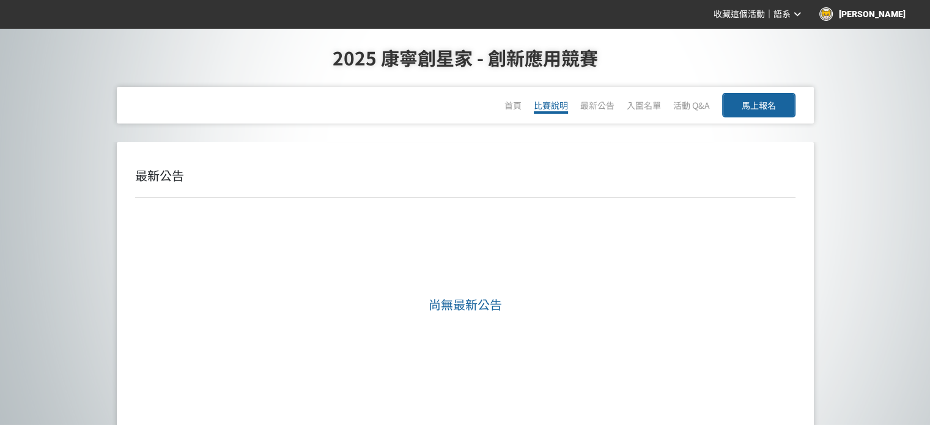
click at [562, 105] on link "比賽說明" at bounding box center [551, 106] width 34 height 15
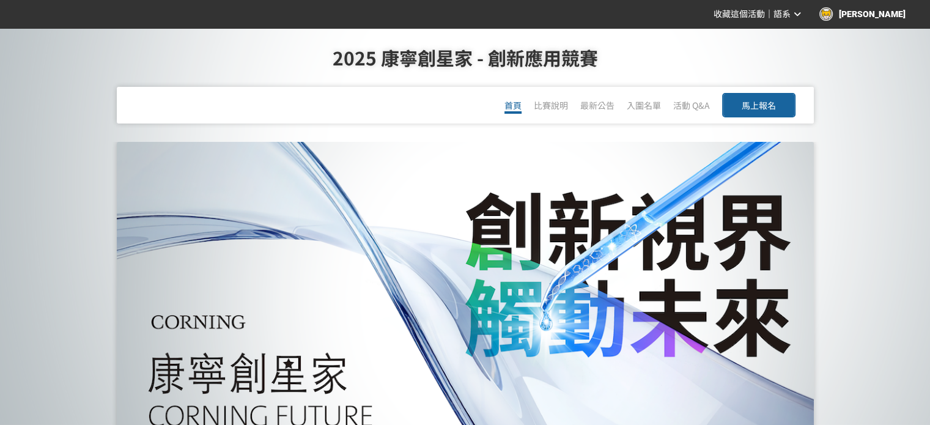
click at [510, 105] on span "首頁" at bounding box center [513, 105] width 17 height 12
click at [900, 17] on div "[PERSON_NAME]" at bounding box center [863, 13] width 86 height 13
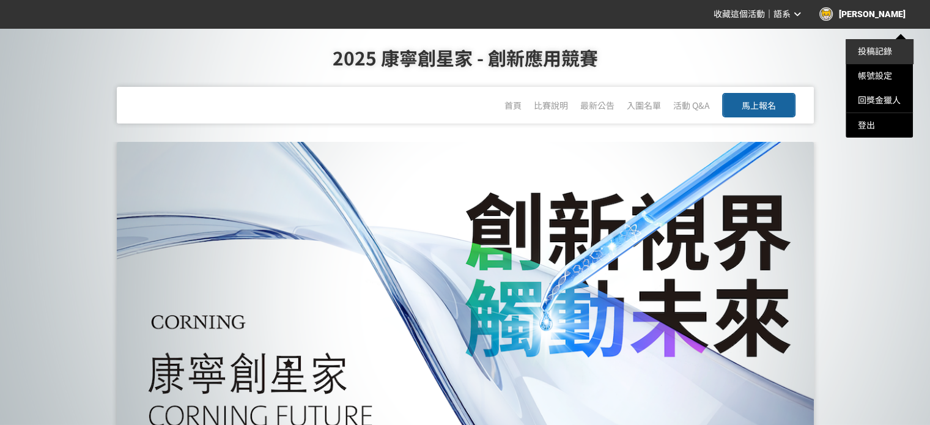
click at [861, 51] on link "投稿記錄" at bounding box center [875, 51] width 34 height 10
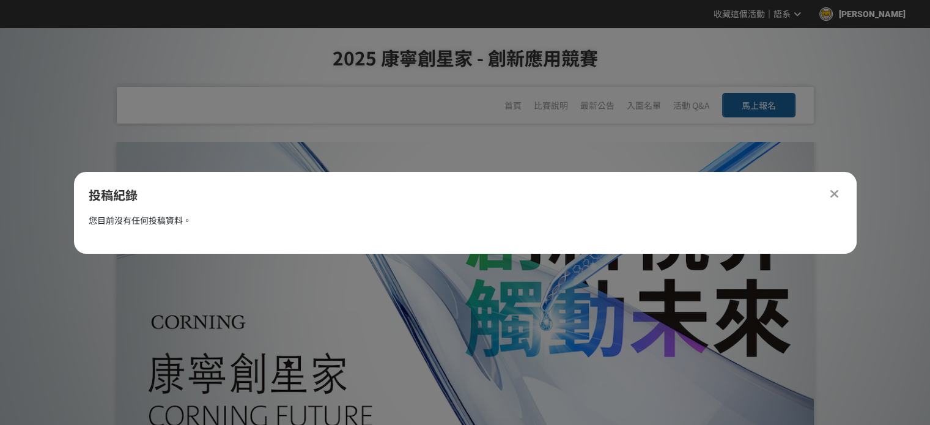
click at [829, 193] on div at bounding box center [835, 194] width 15 height 15
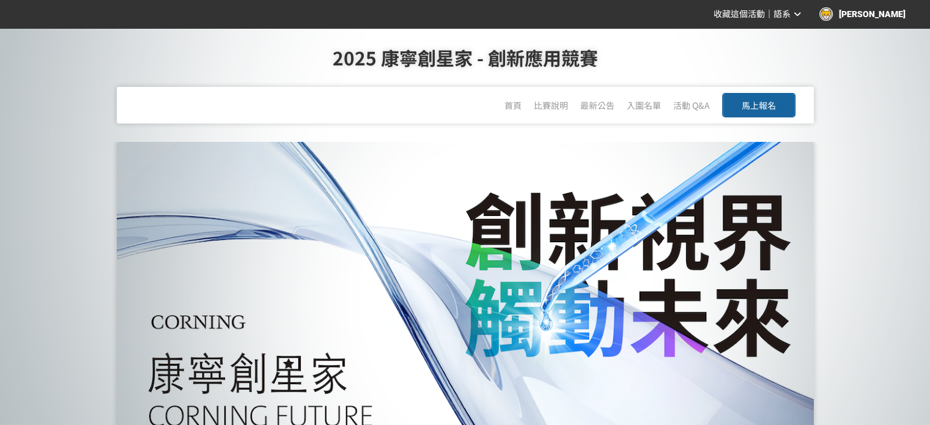
click at [884, 15] on div "[PERSON_NAME]" at bounding box center [863, 13] width 86 height 13
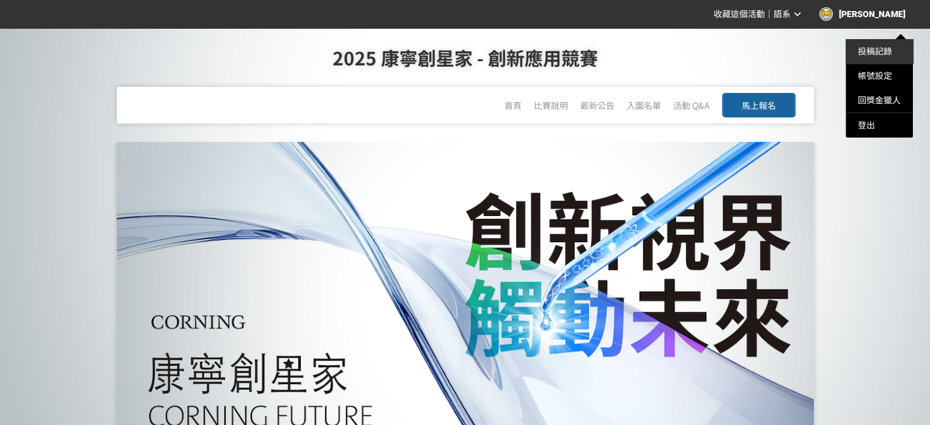
click at [878, 51] on link "投稿記錄" at bounding box center [875, 51] width 34 height 10
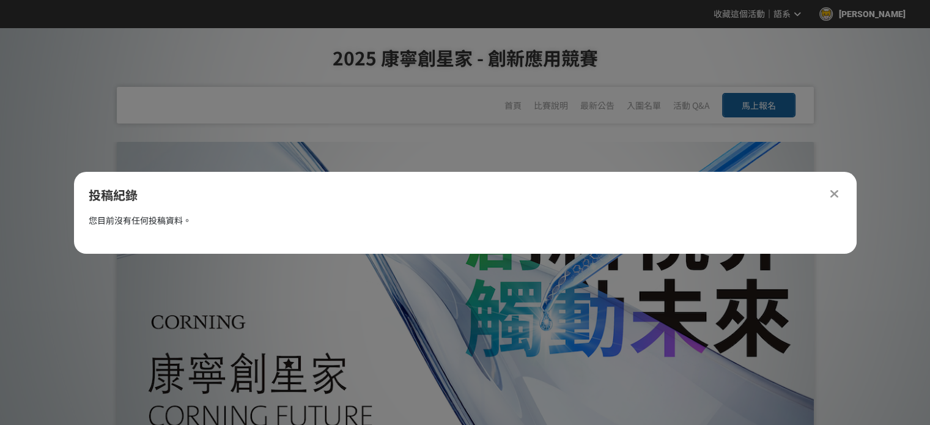
click at [836, 193] on icon at bounding box center [835, 194] width 8 height 12
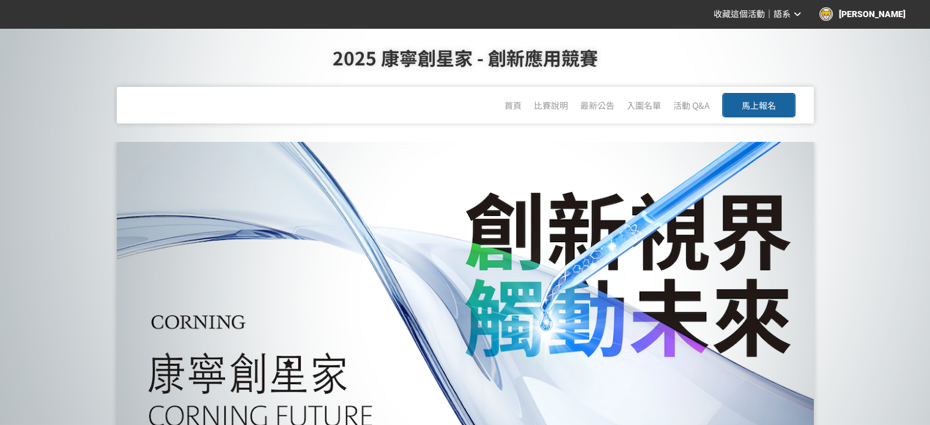
click at [888, 19] on div "[PERSON_NAME]" at bounding box center [863, 13] width 86 height 13
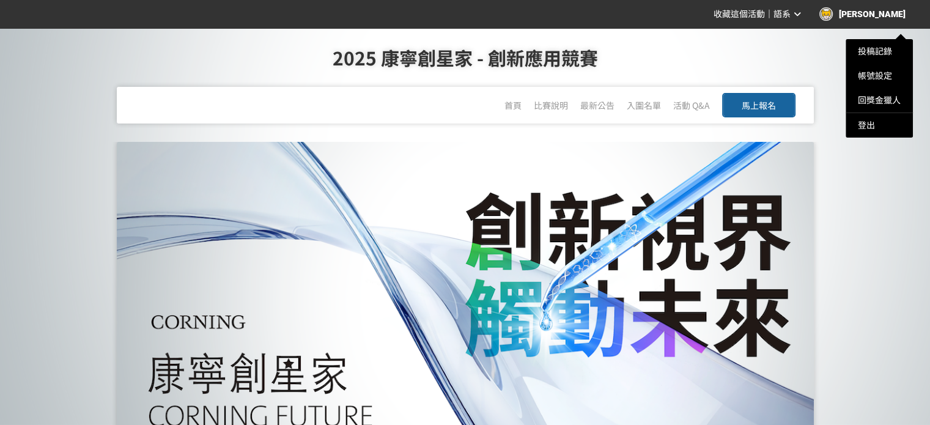
click at [788, 41] on div at bounding box center [465, 212] width 930 height 425
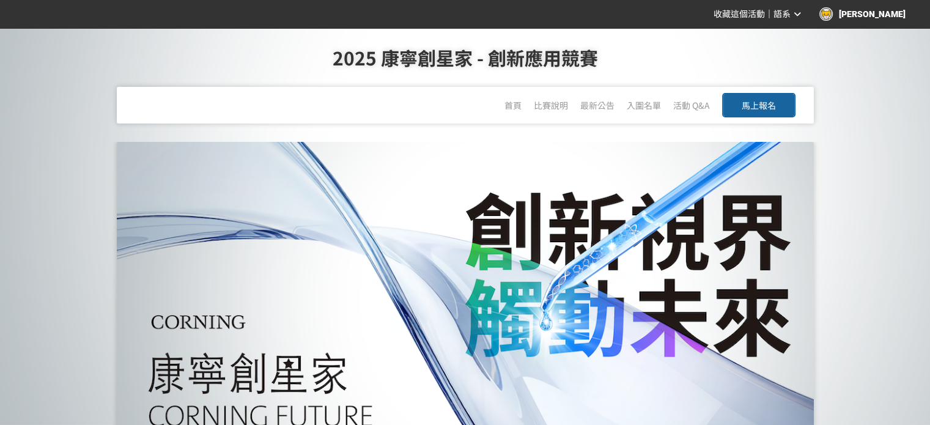
click at [774, 106] on span "馬上報名" at bounding box center [759, 105] width 34 height 12
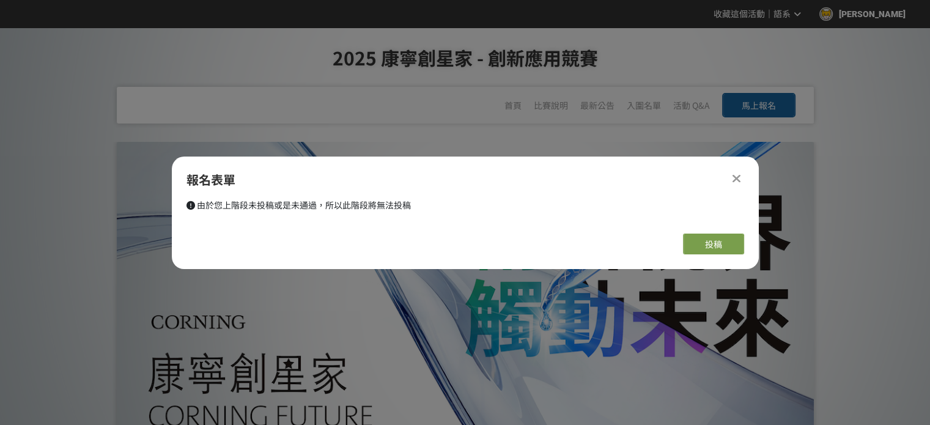
click at [732, 182] on div at bounding box center [737, 178] width 15 height 15
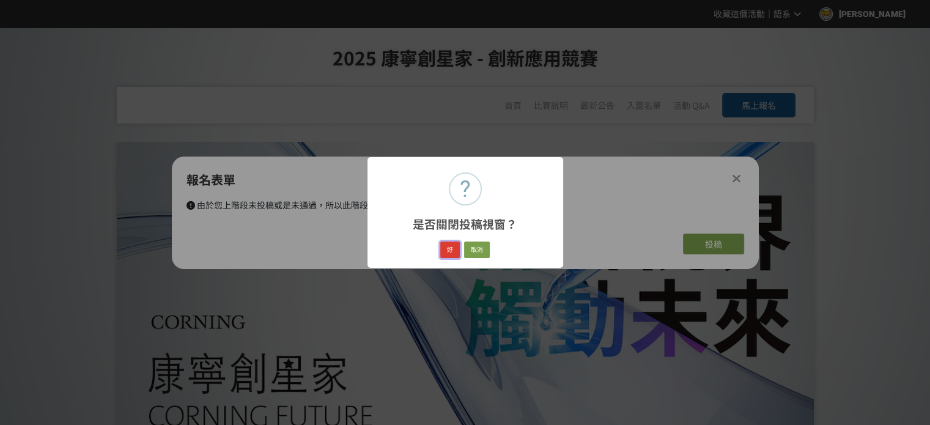
click at [447, 257] on button "好" at bounding box center [450, 250] width 20 height 17
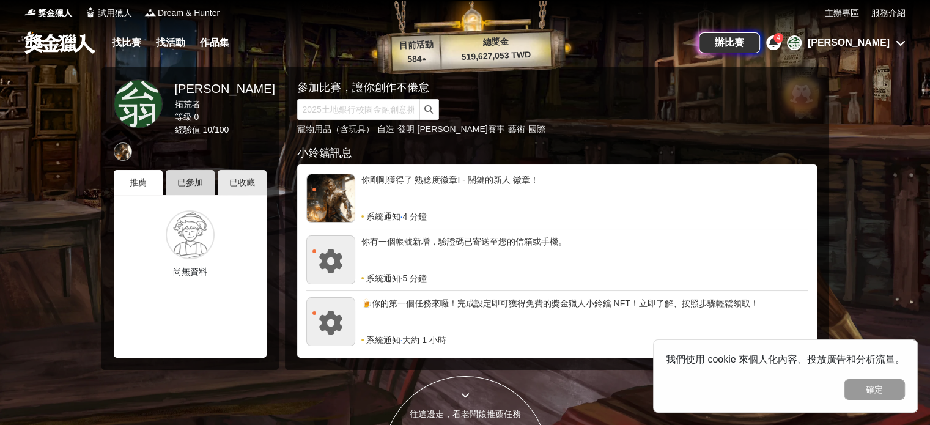
click at [186, 187] on div "已參加" at bounding box center [190, 182] width 49 height 25
click at [382, 382] on div at bounding box center [465, 212] width 930 height 425
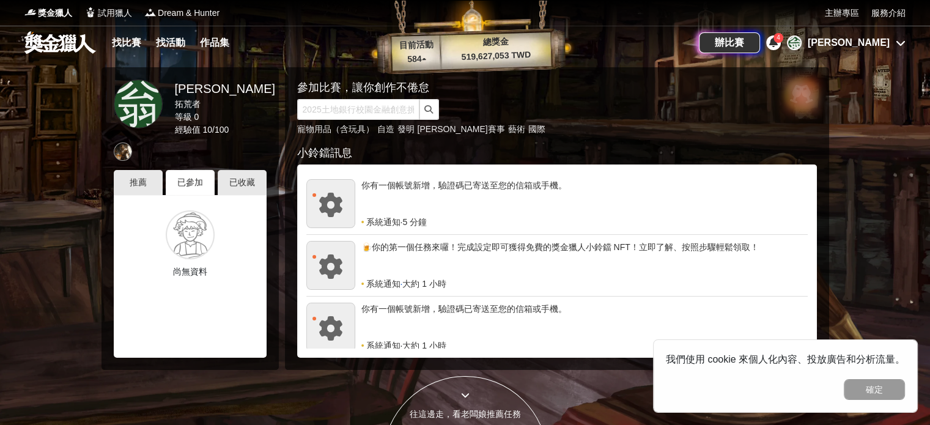
scroll to position [59, 0]
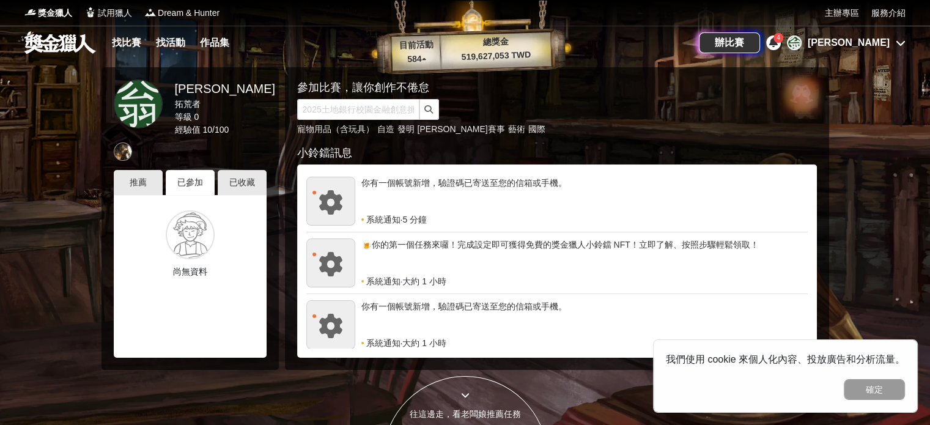
click at [780, 35] on span "4" at bounding box center [779, 37] width 4 height 7
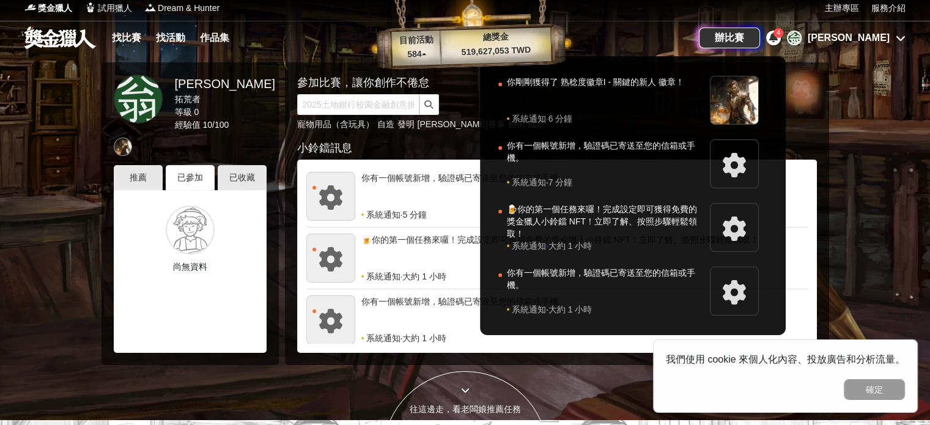
scroll to position [0, 0]
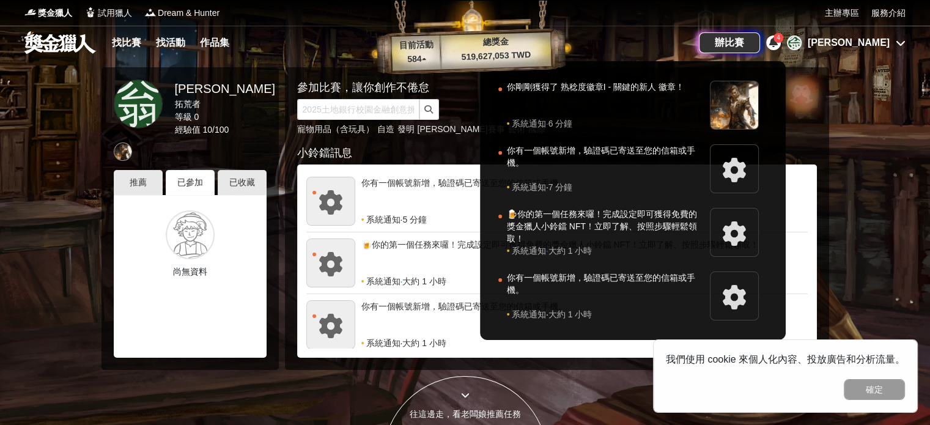
click at [919, 204] on div at bounding box center [465, 212] width 930 height 425
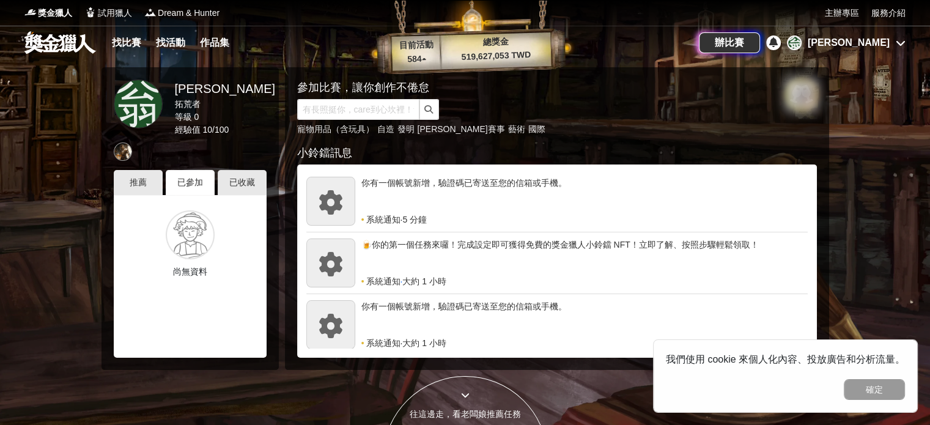
click at [893, 46] on div "翁 翁書玟" at bounding box center [846, 42] width 119 height 15
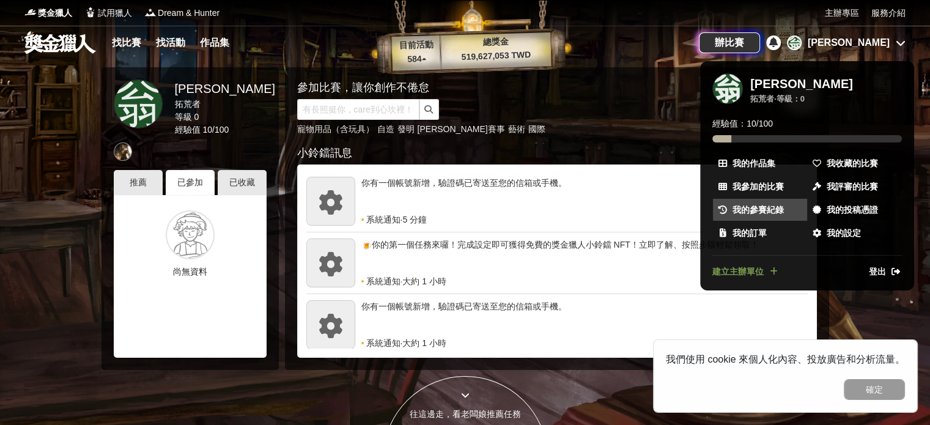
click at [757, 201] on link "我的參賽紀錄" at bounding box center [760, 210] width 94 height 22
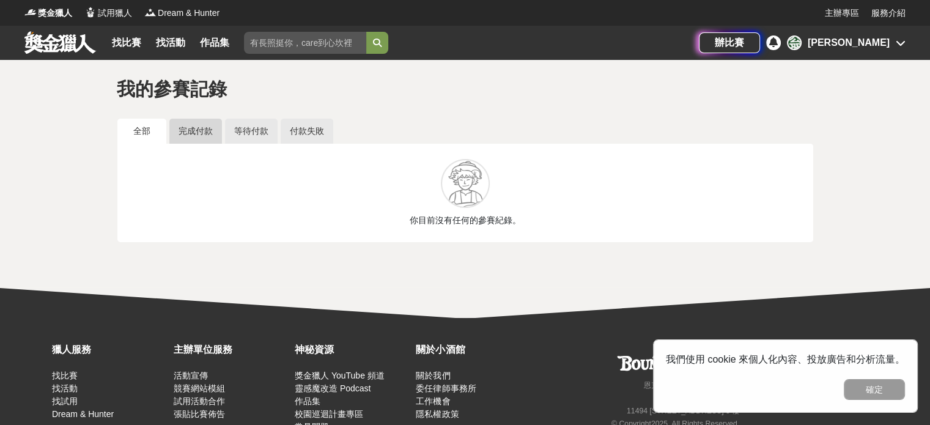
click at [186, 132] on link "完成付款" at bounding box center [195, 131] width 53 height 25
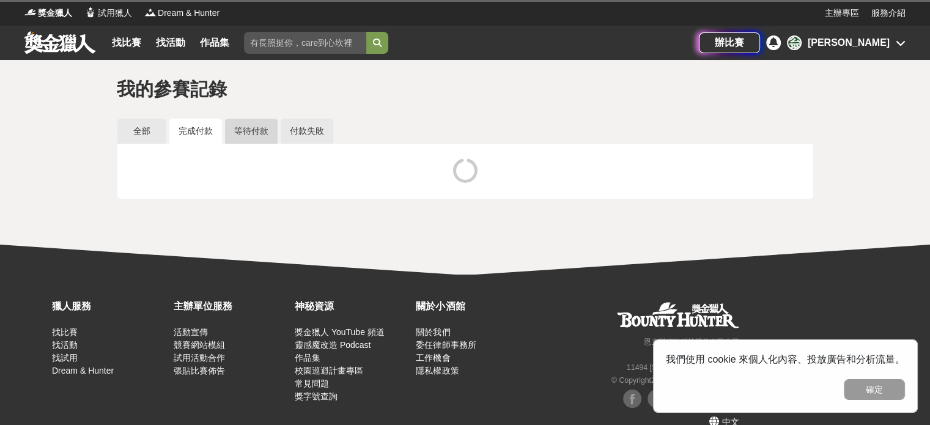
click at [250, 122] on link "等待付款" at bounding box center [251, 131] width 53 height 25
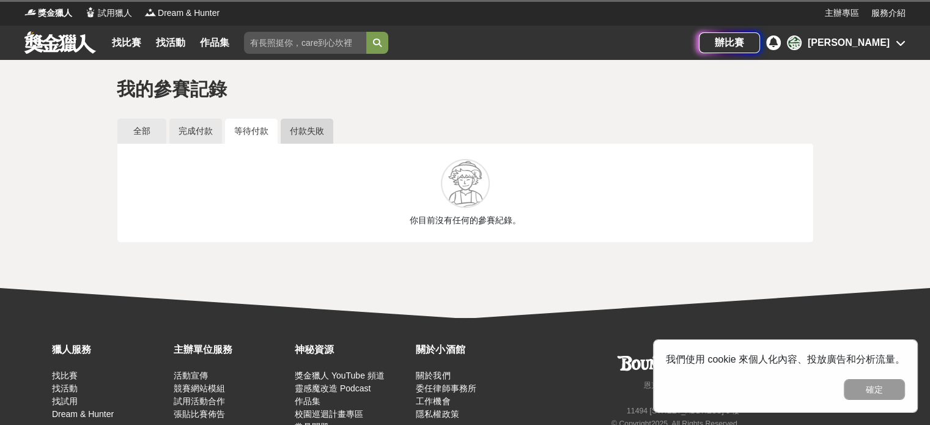
click at [327, 143] on link "付款失敗" at bounding box center [307, 131] width 53 height 25
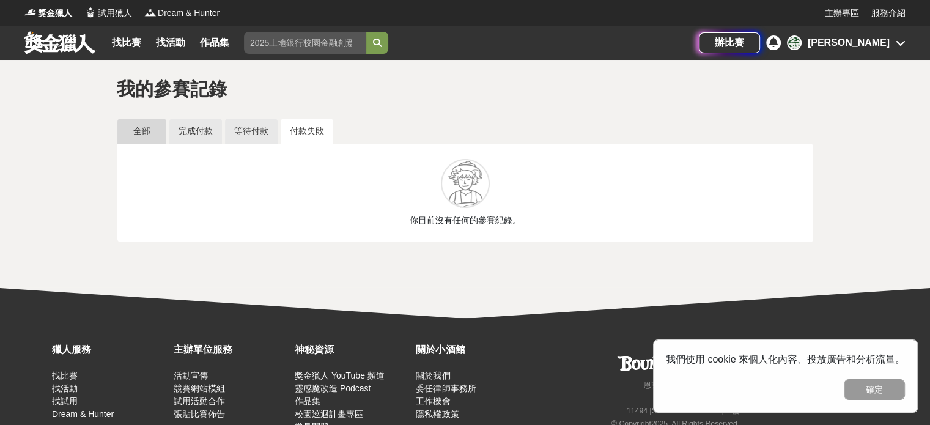
click at [163, 125] on link "全部" at bounding box center [141, 131] width 49 height 25
click at [774, 248] on div "我的參賽記錄 全部 完成付款 等待付款 付款失敗 你目前沒有任何的參賽紀錄。" at bounding box center [465, 174] width 930 height 228
click at [889, 284] on div "我的參賽記錄 全部 完成付款 等待付款 付款失敗 你目前沒有任何的參賽紀錄。" at bounding box center [465, 174] width 930 height 228
click at [897, 13] on link "服務介紹" at bounding box center [889, 13] width 34 height 13
click at [875, 39] on div "[PERSON_NAME]" at bounding box center [849, 42] width 82 height 15
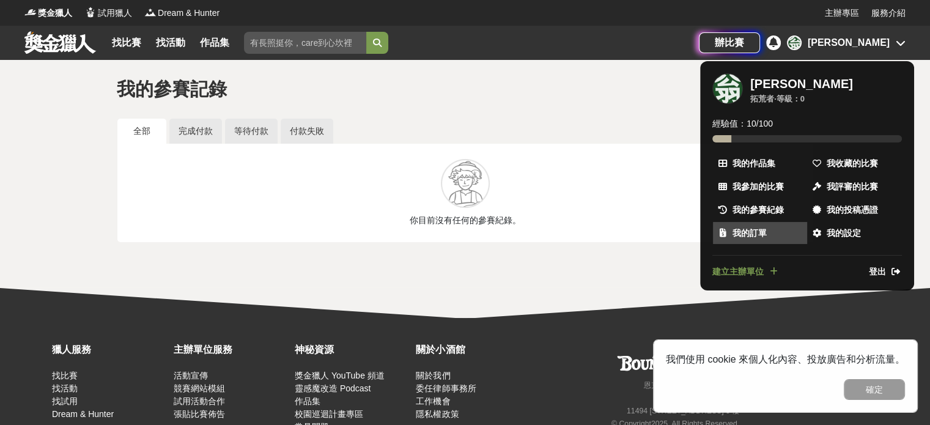
click at [776, 235] on link "我的訂單" at bounding box center [760, 233] width 94 height 22
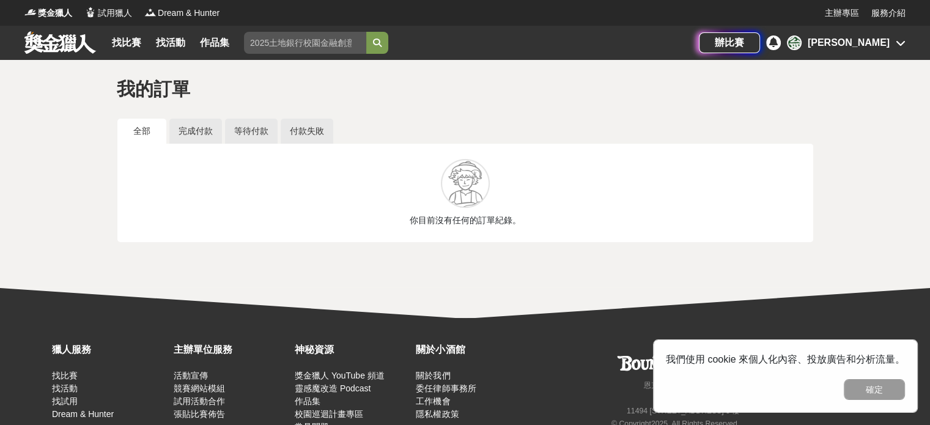
click at [861, 48] on div "[PERSON_NAME]" at bounding box center [849, 42] width 82 height 15
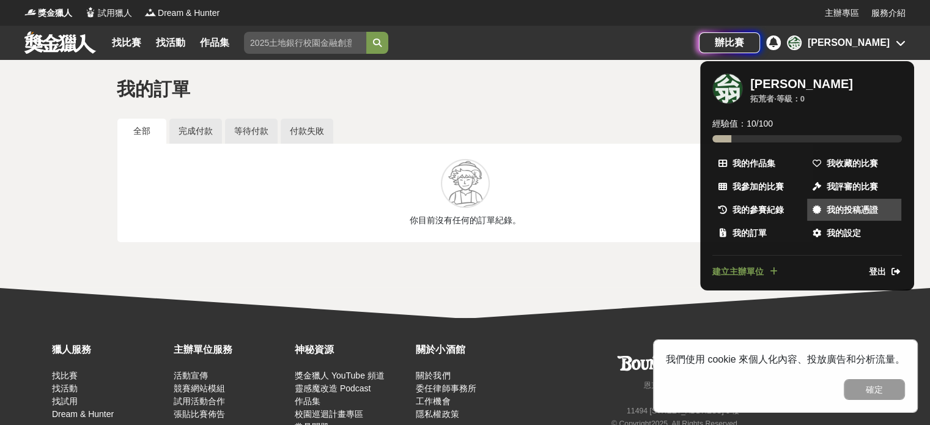
click at [850, 215] on span "我的投稿憑證" at bounding box center [852, 210] width 51 height 13
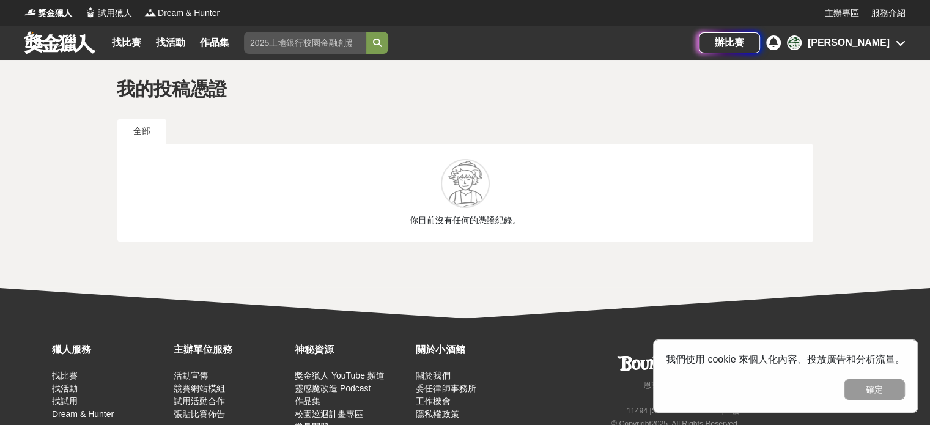
click at [905, 49] on div "翁 翁書玟" at bounding box center [846, 42] width 119 height 15
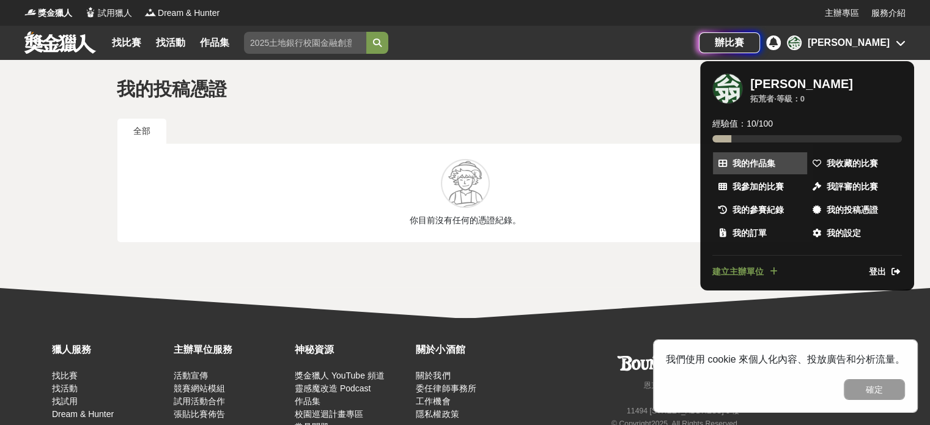
click at [758, 163] on span "我的作品集" at bounding box center [754, 163] width 43 height 13
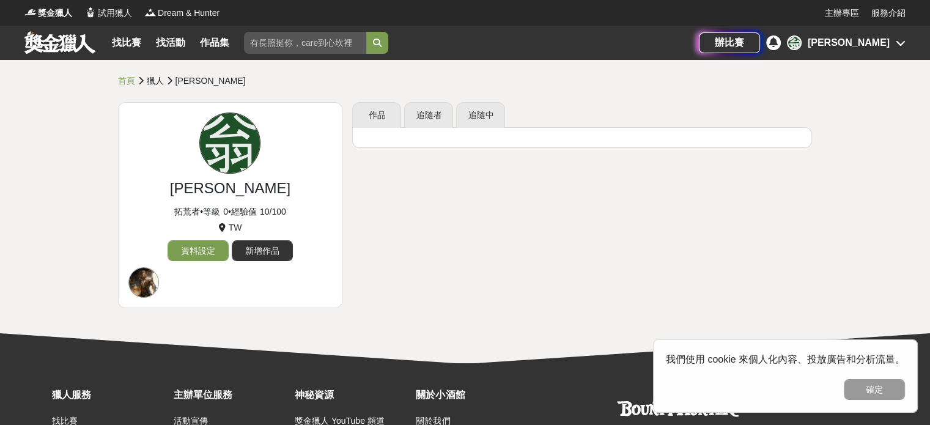
click at [873, 52] on div "辦比賽 翁 翁書玟" at bounding box center [802, 43] width 207 height 34
click at [876, 42] on div "[PERSON_NAME]" at bounding box center [849, 42] width 82 height 15
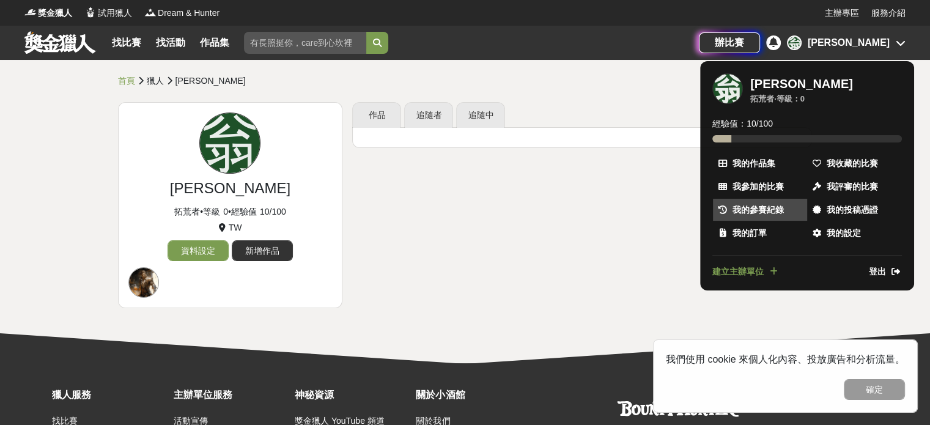
click at [739, 204] on span "我的參賽紀錄" at bounding box center [758, 210] width 51 height 13
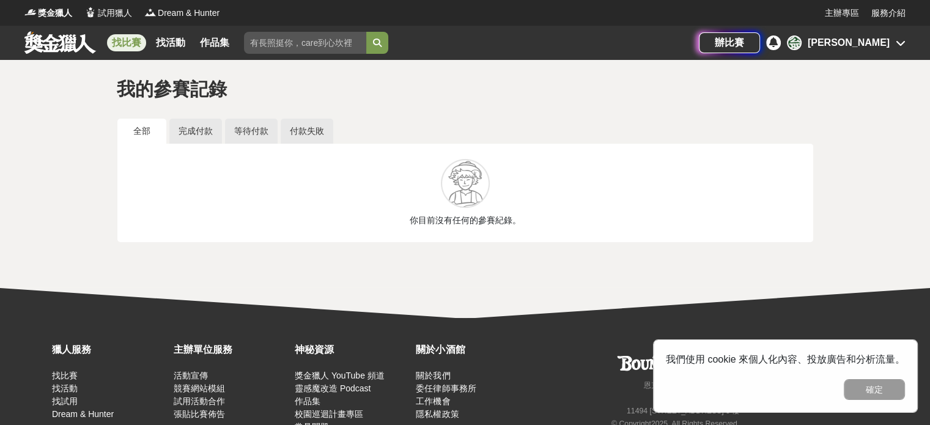
click at [138, 41] on link "找比賽" at bounding box center [126, 42] width 39 height 17
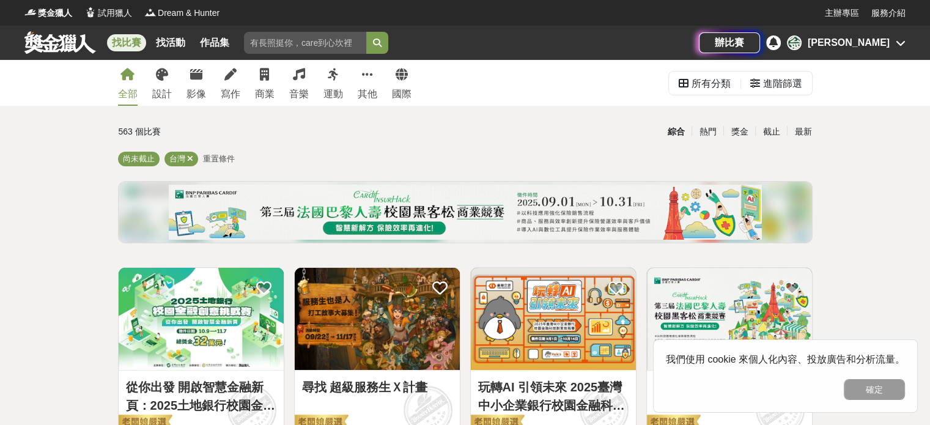
click at [151, 77] on div "全部 設計 影像 寫作 商業 音樂 運動 其他 國際" at bounding box center [265, 83] width 308 height 46
click at [157, 76] on icon at bounding box center [162, 75] width 12 height 12
